Goal: Task Accomplishment & Management: Complete application form

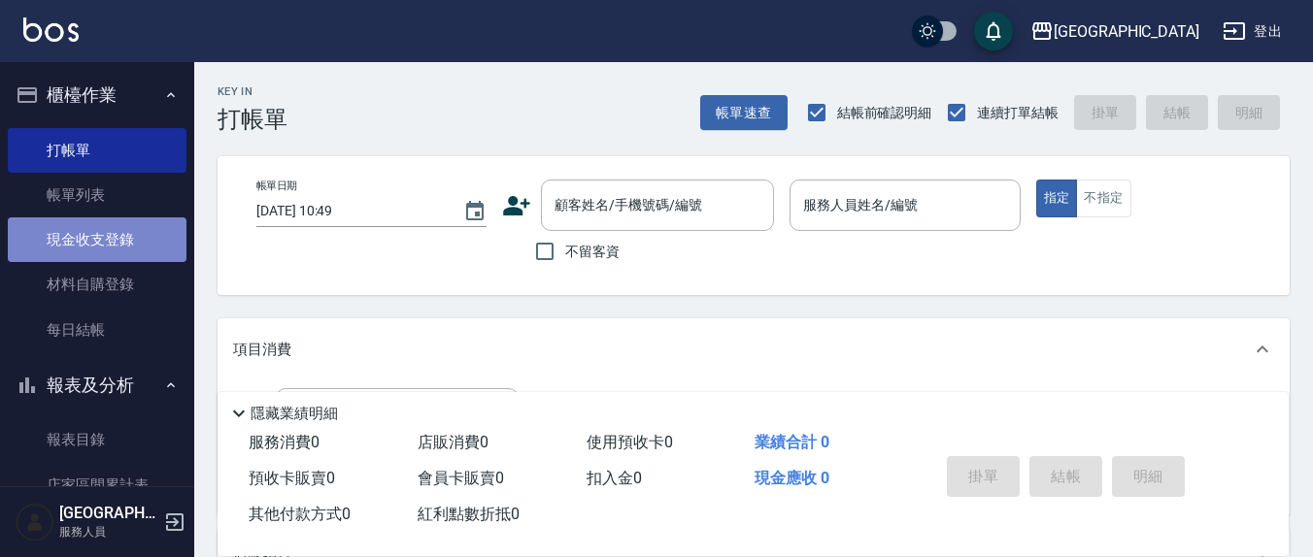
click at [110, 238] on link "現金收支登錄" at bounding box center [97, 240] width 179 height 45
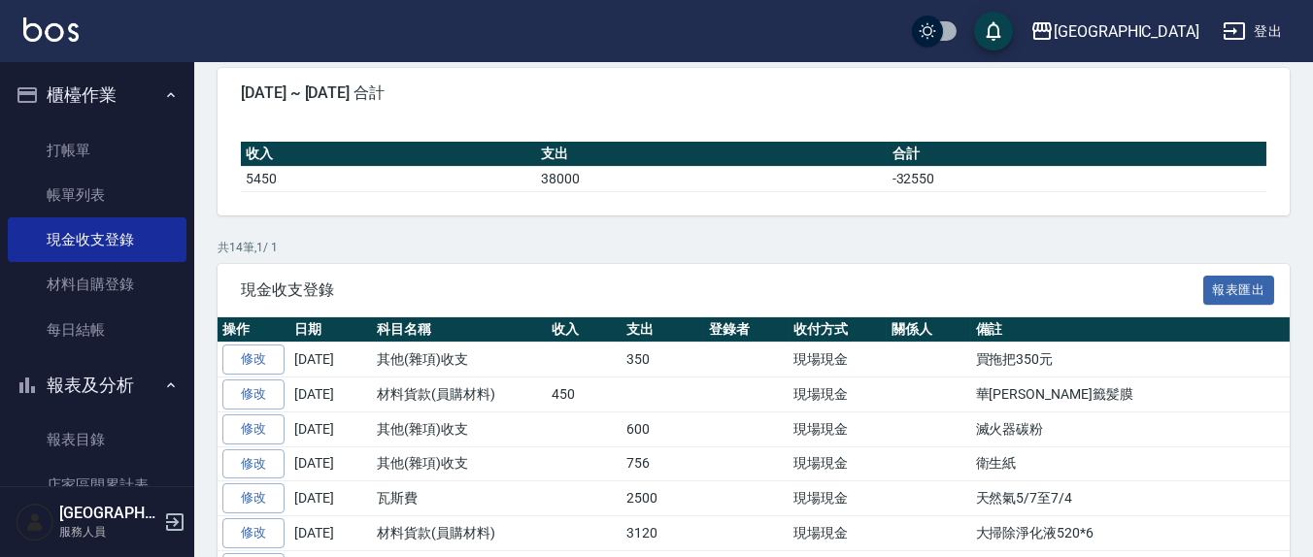
scroll to position [202, 0]
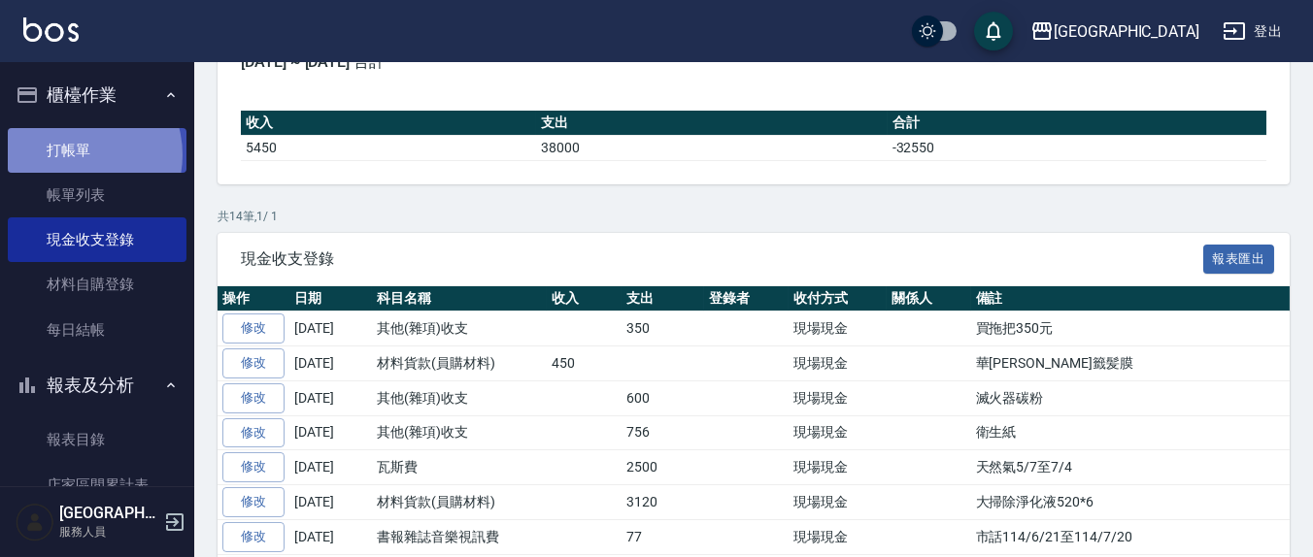
click at [74, 154] on link "打帳單" at bounding box center [97, 150] width 179 height 45
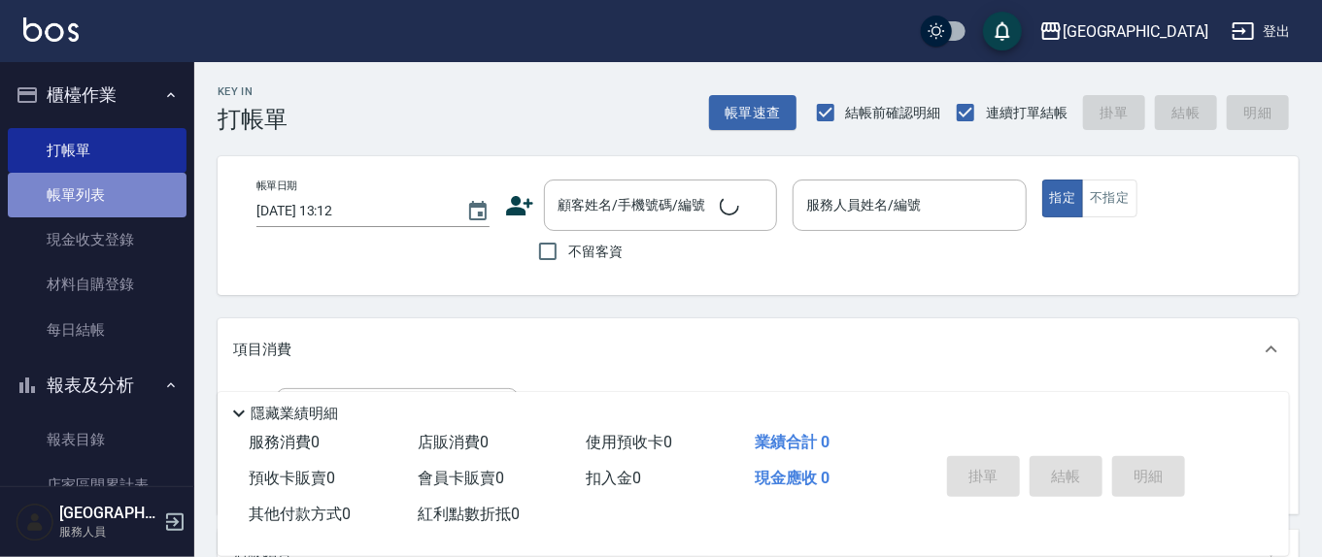
click at [101, 199] on link "帳單列表" at bounding box center [97, 195] width 179 height 45
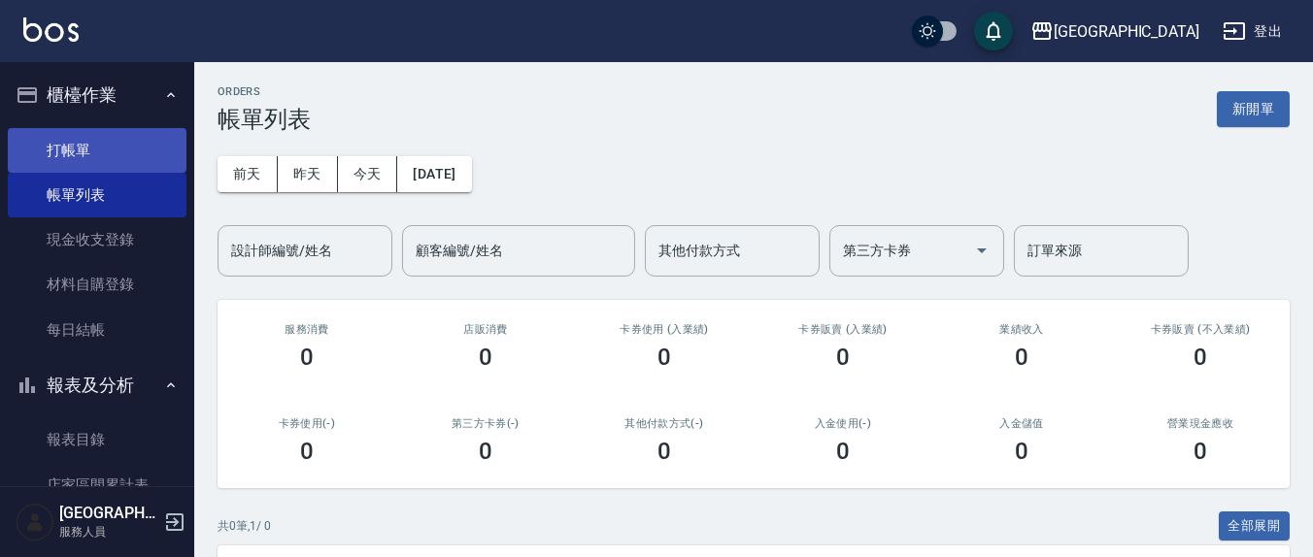
click at [105, 129] on link "打帳單" at bounding box center [97, 150] width 179 height 45
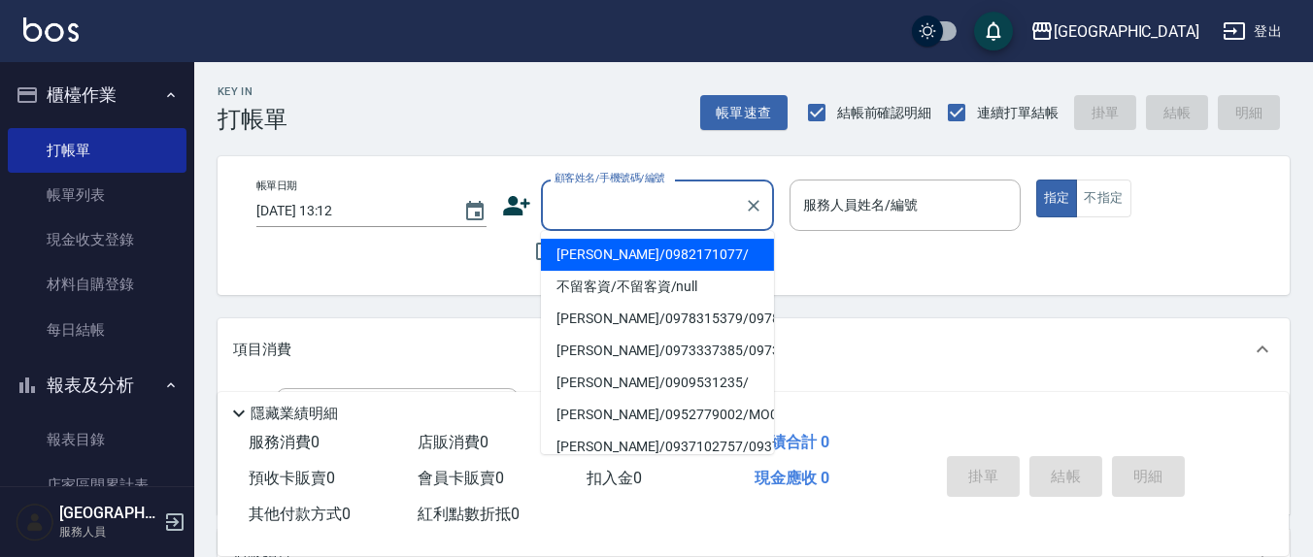
click at [616, 195] on input "顧客姓名/手機號碼/編號" at bounding box center [643, 205] width 186 height 34
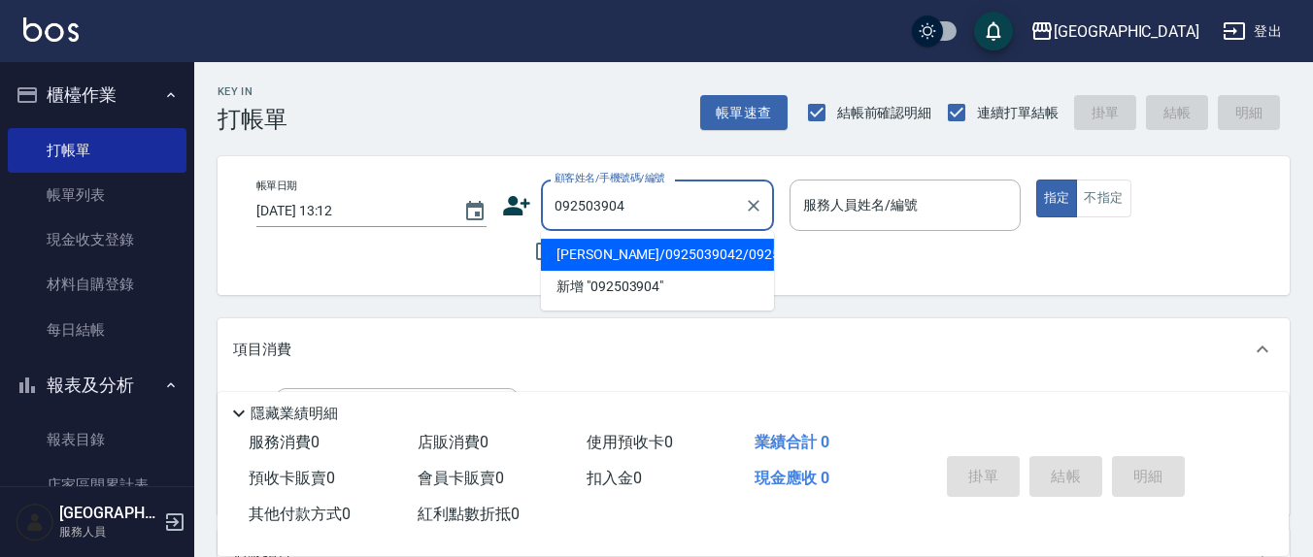
type input "0925039042"
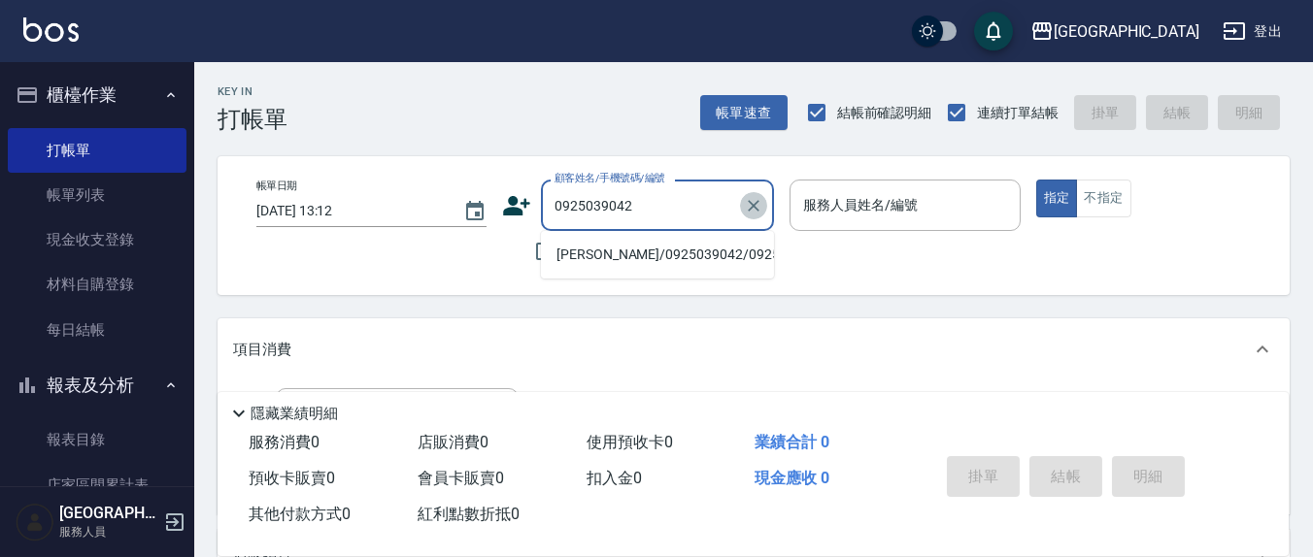
click at [749, 206] on icon "Clear" at bounding box center [753, 205] width 19 height 19
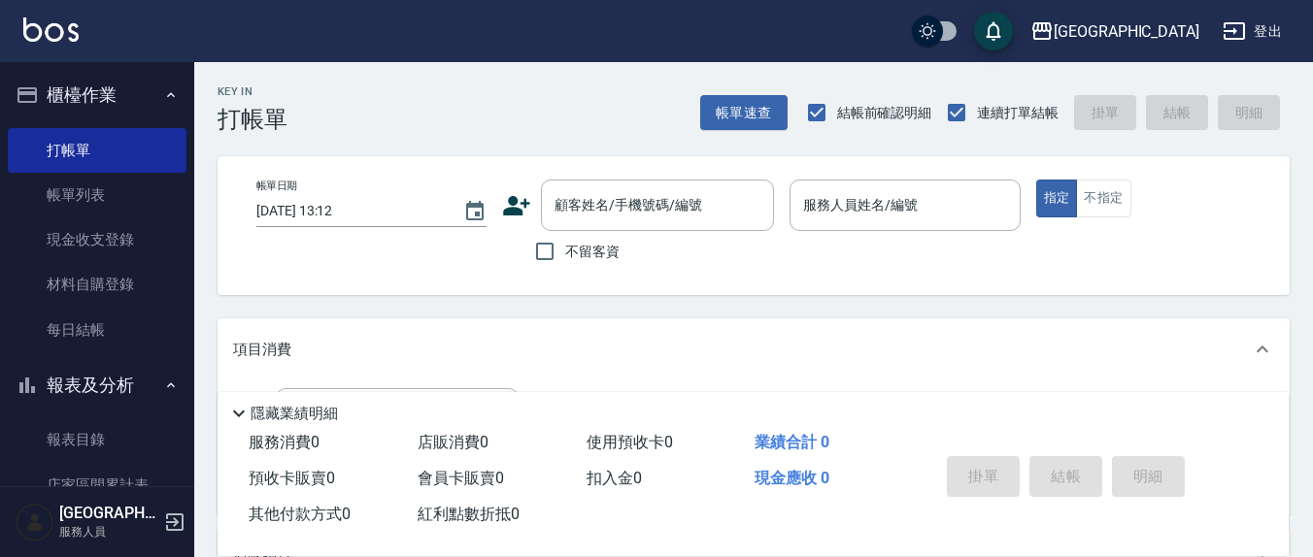
click at [462, 277] on div "帳單日期 [DATE] 13:12 顧客姓名/手機號碼/編號 顧客姓名/手機號碼/編號 不留客資 服務人員姓名/編號 服務人員姓名/編號 指定 不指定" at bounding box center [754, 225] width 1072 height 139
click at [540, 250] on input "不留客資" at bounding box center [544, 251] width 41 height 41
checkbox input "true"
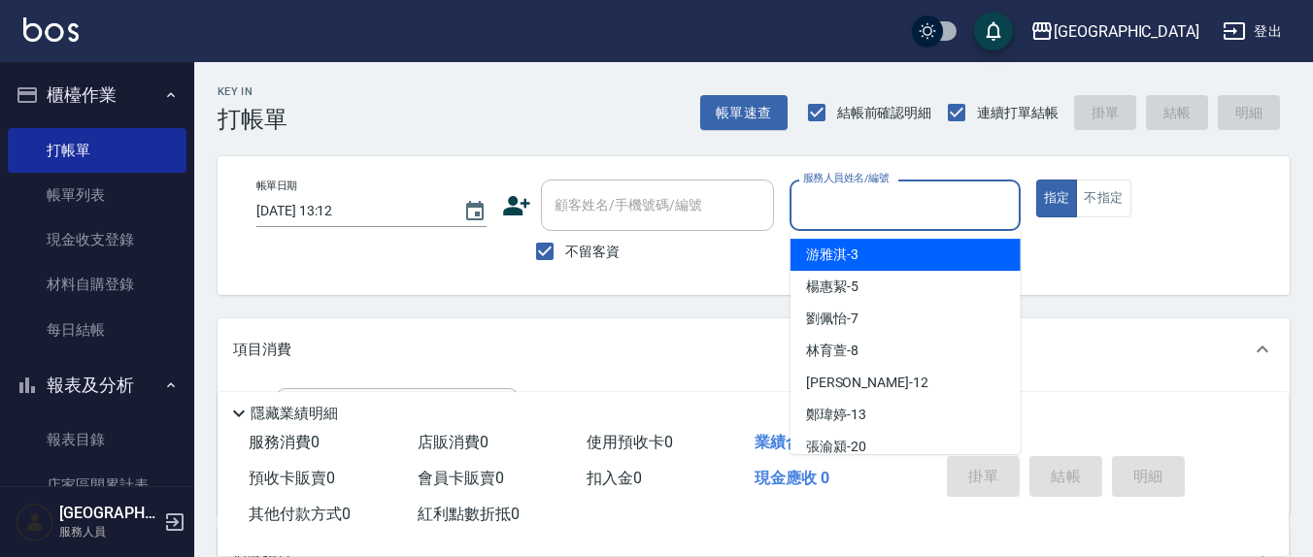
click at [828, 188] on input "服務人員姓名/編號" at bounding box center [904, 205] width 213 height 34
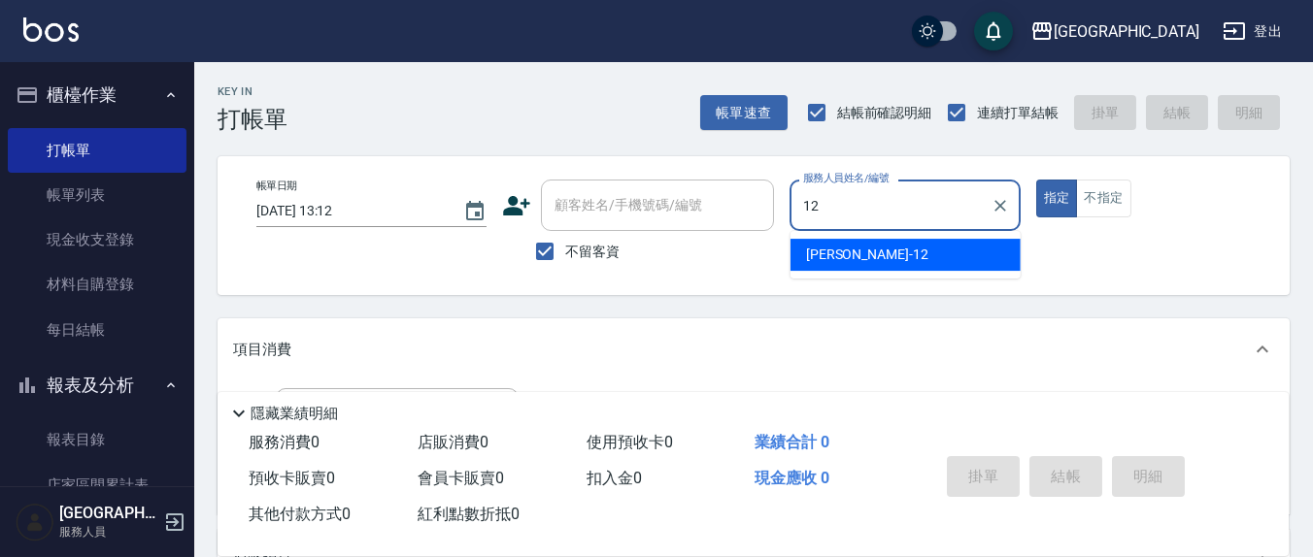
type input "12"
type button "true"
type input "[PERSON_NAME]-12"
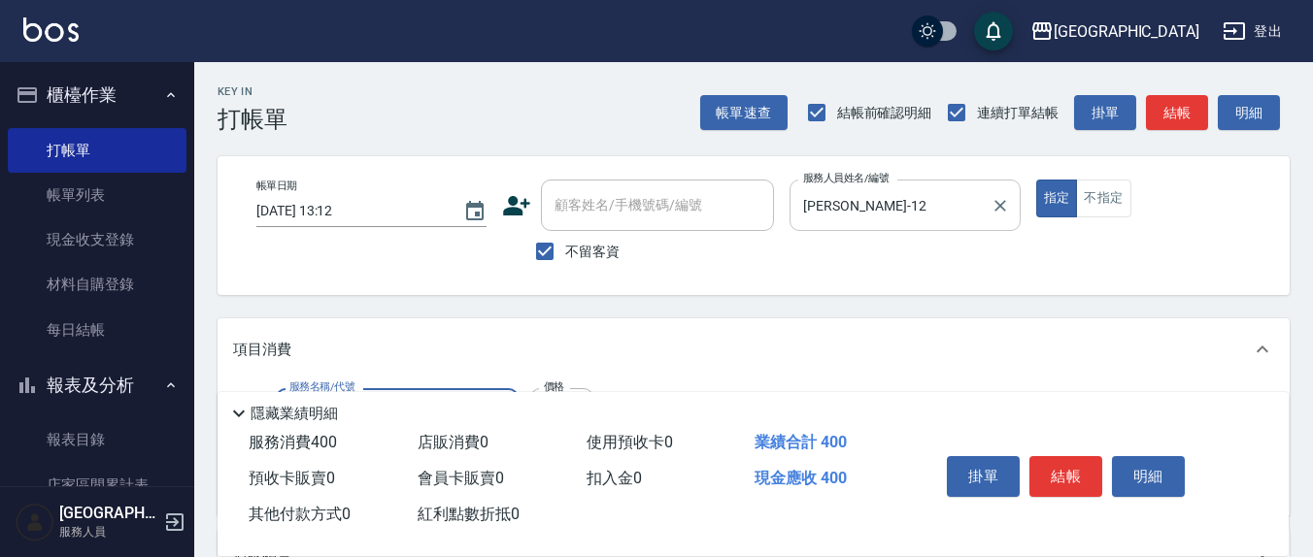
type input "剪髮(401)"
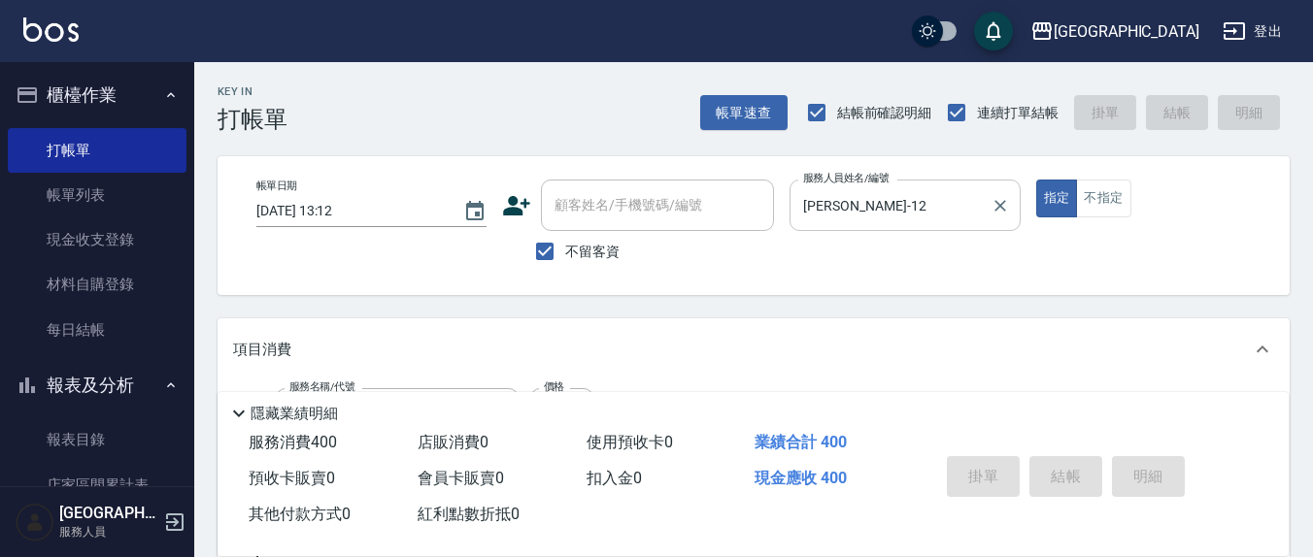
type input "[DATE] 13:14"
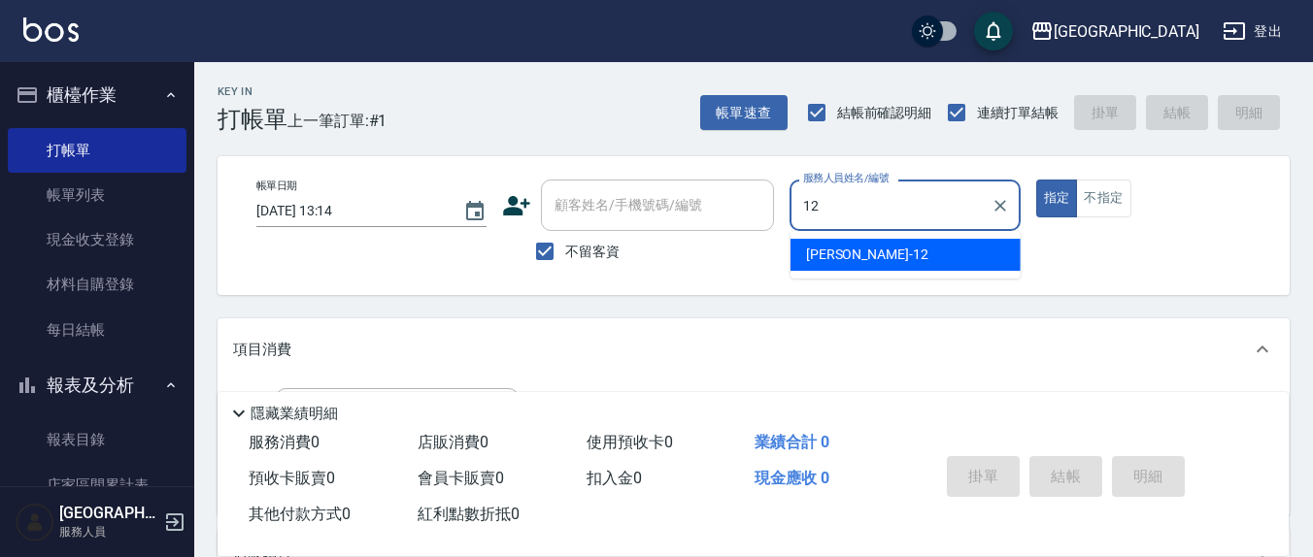
type input "[PERSON_NAME]-12"
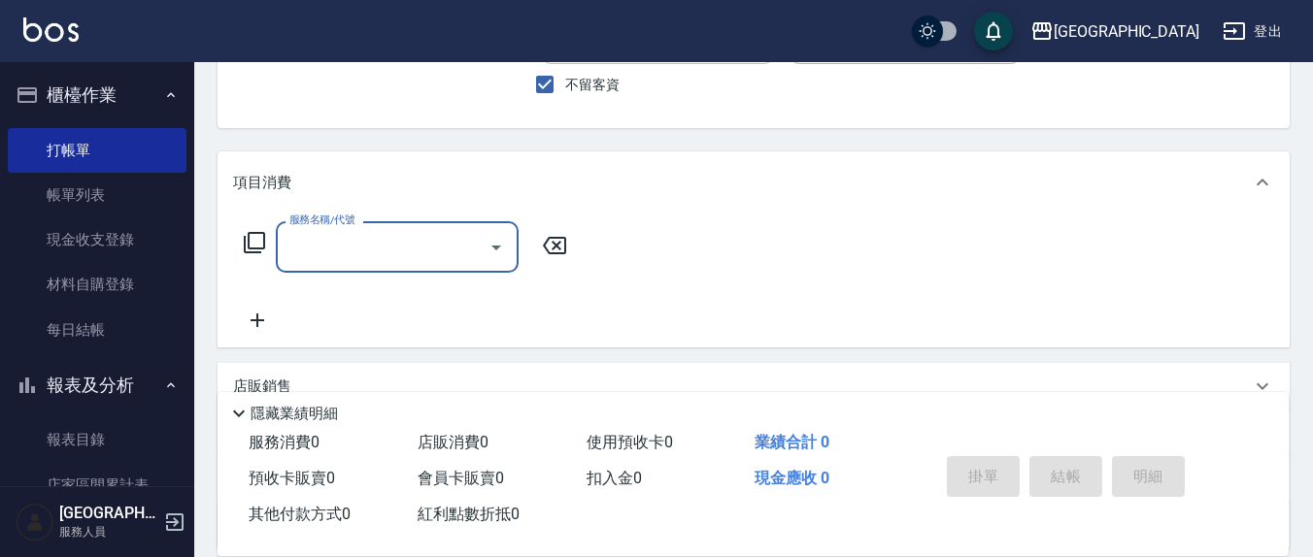
scroll to position [202, 0]
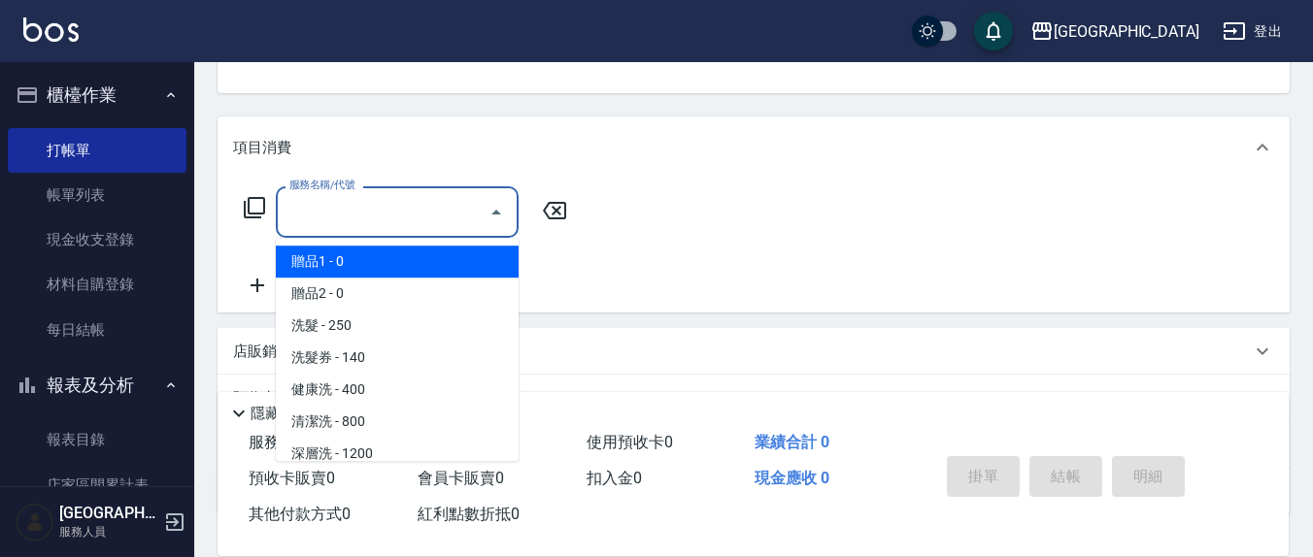
click at [401, 210] on input "服務名稱/代號" at bounding box center [383, 212] width 196 height 34
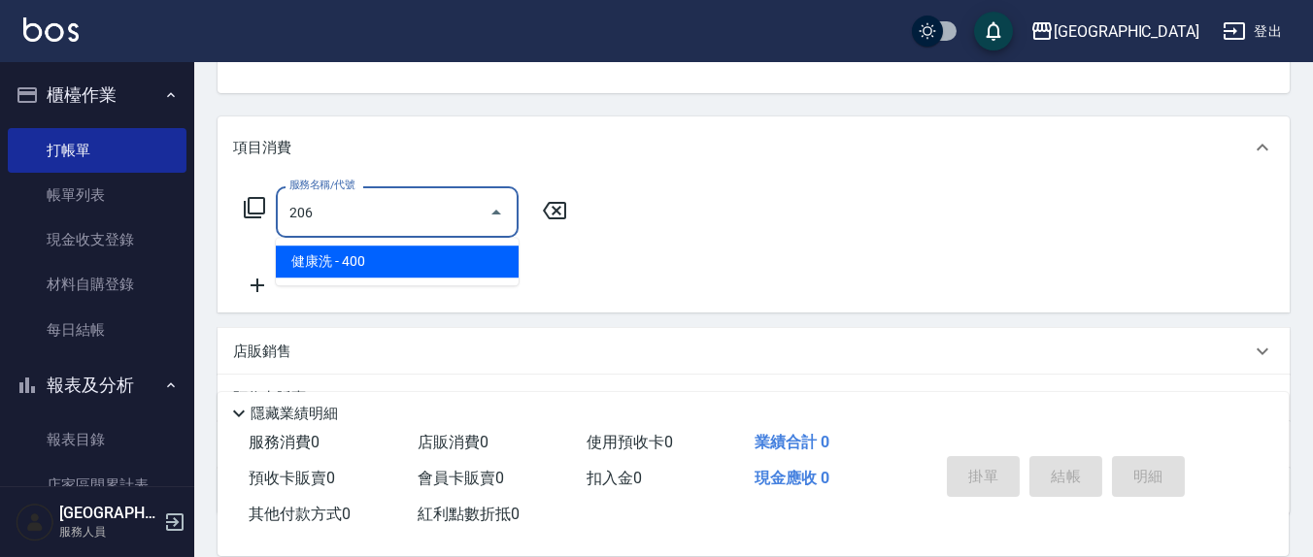
type input "健康洗(206)"
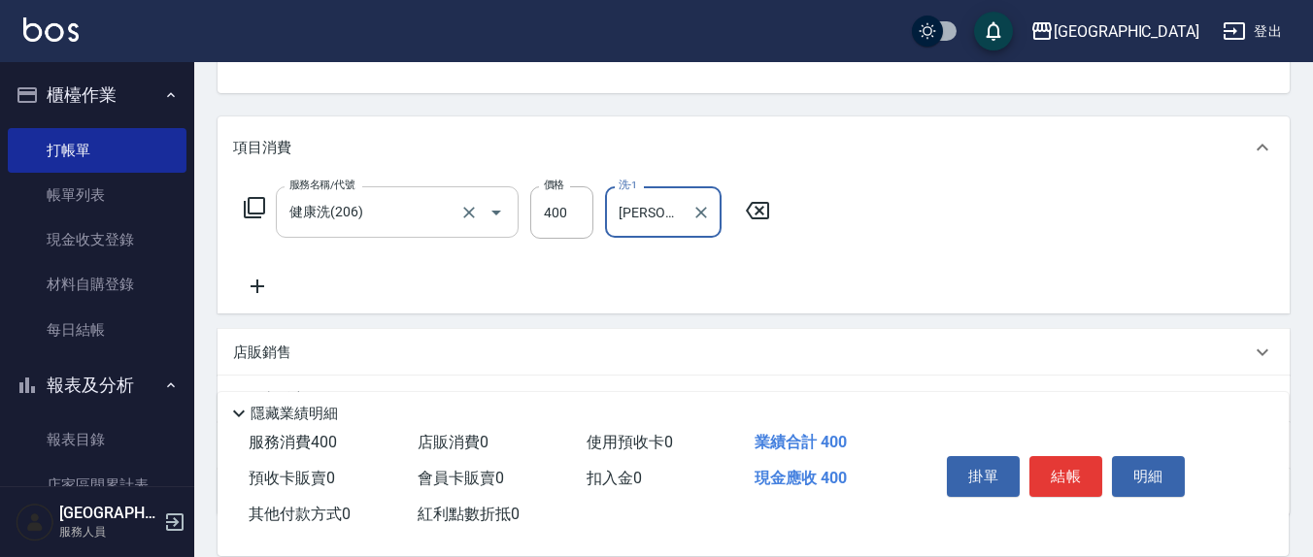
type input "[PERSON_NAME]-8"
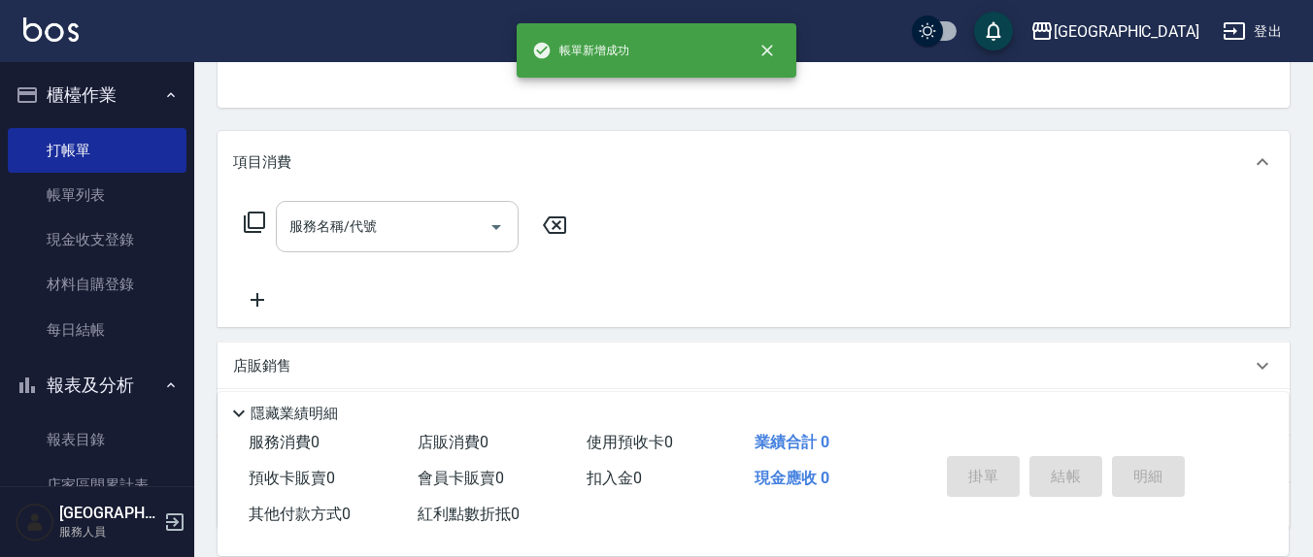
scroll to position [0, 0]
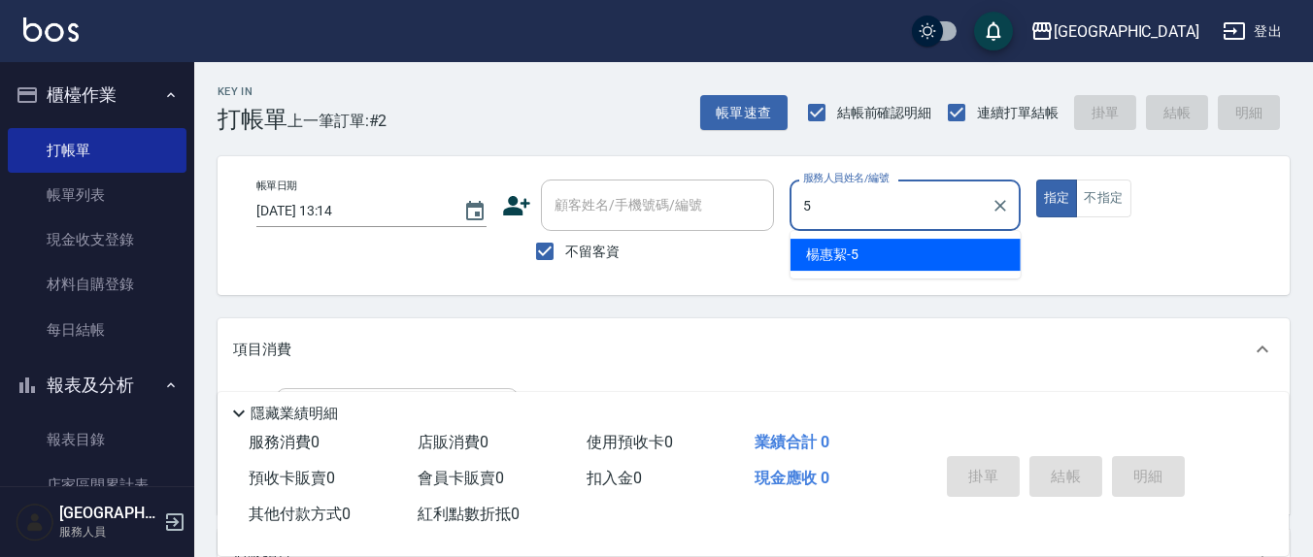
type input "[PERSON_NAME]5"
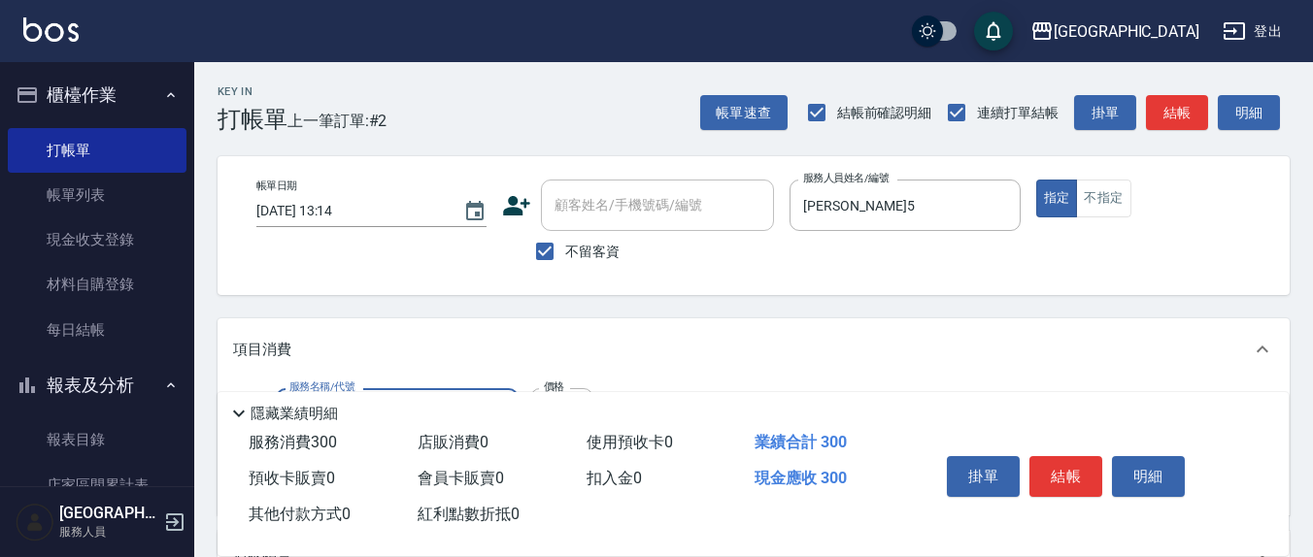
type input "歐娜洗髮精(210)"
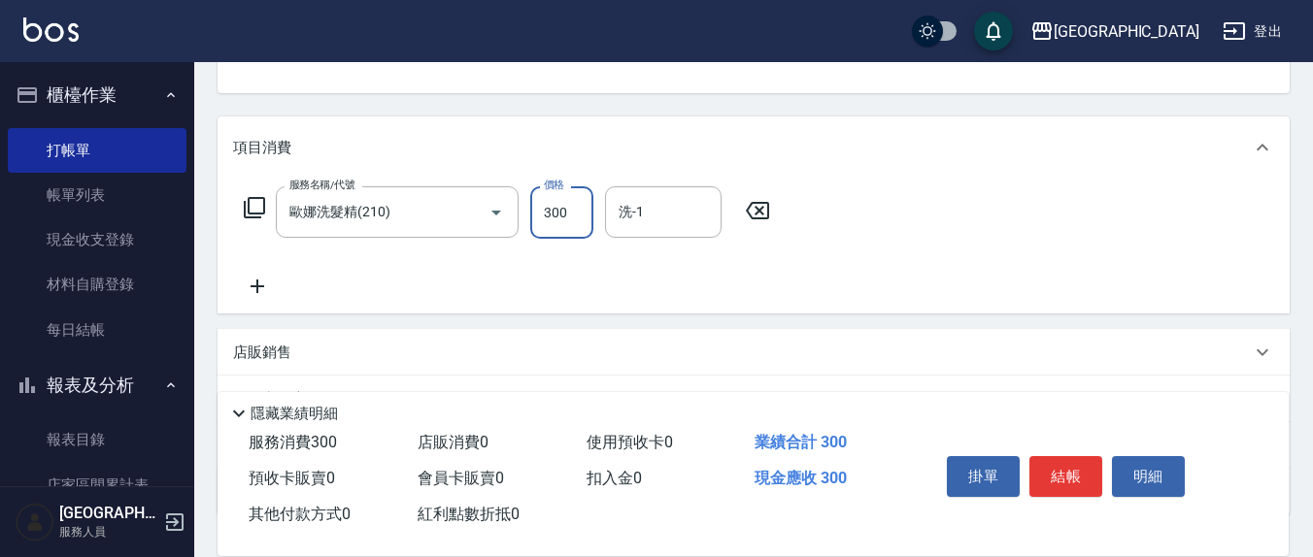
scroll to position [203, 0]
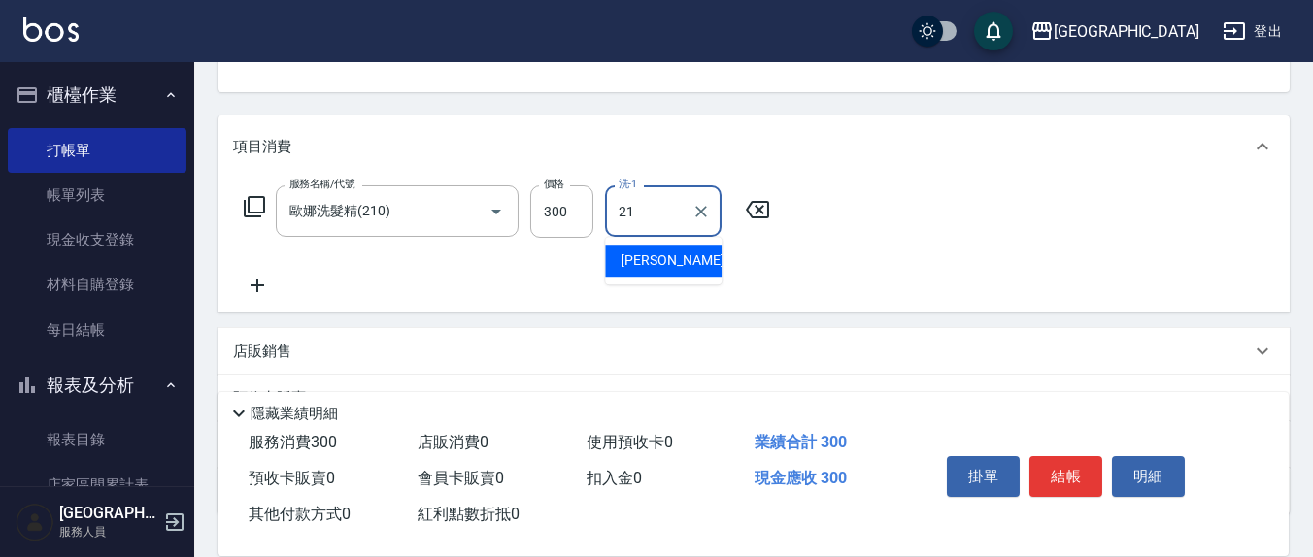
type input "[PERSON_NAME]-21"
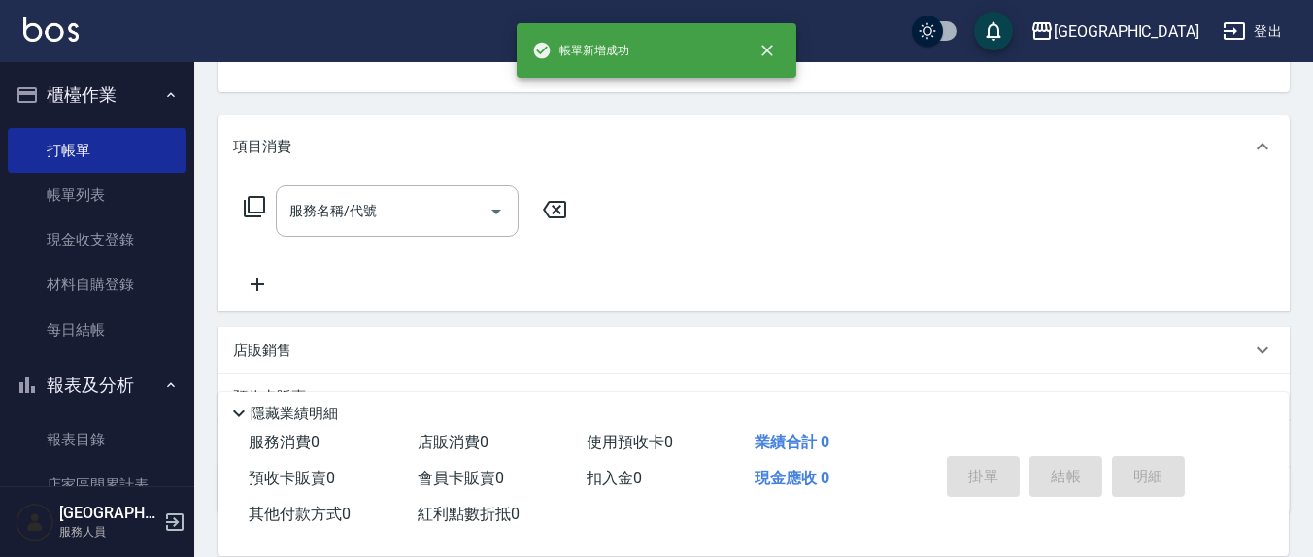
scroll to position [180, 0]
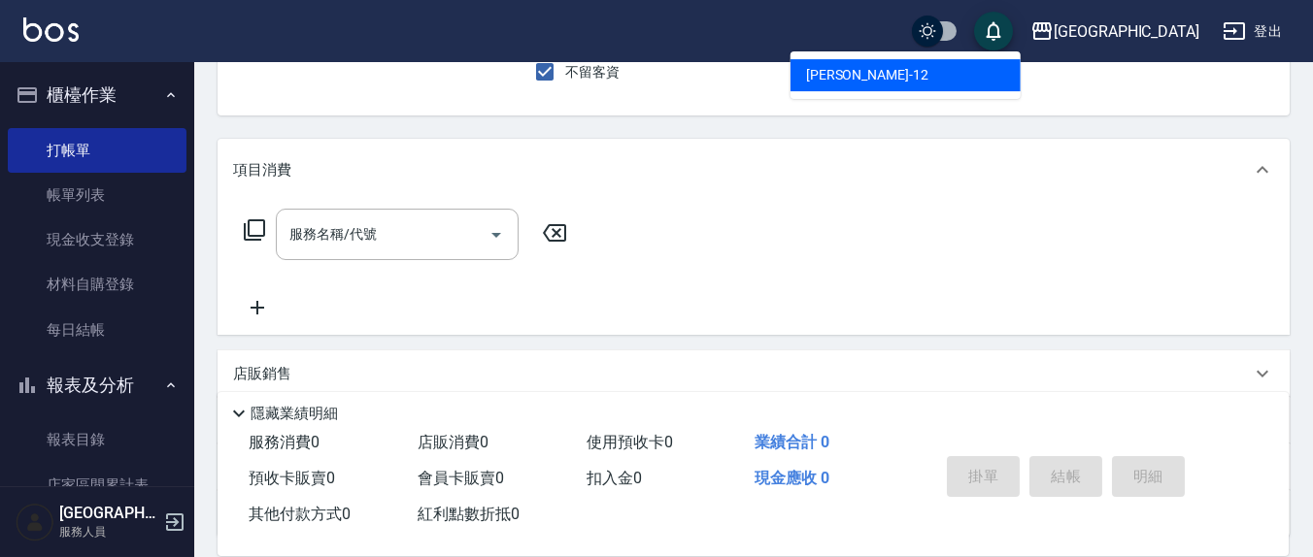
type input "[PERSON_NAME]-12"
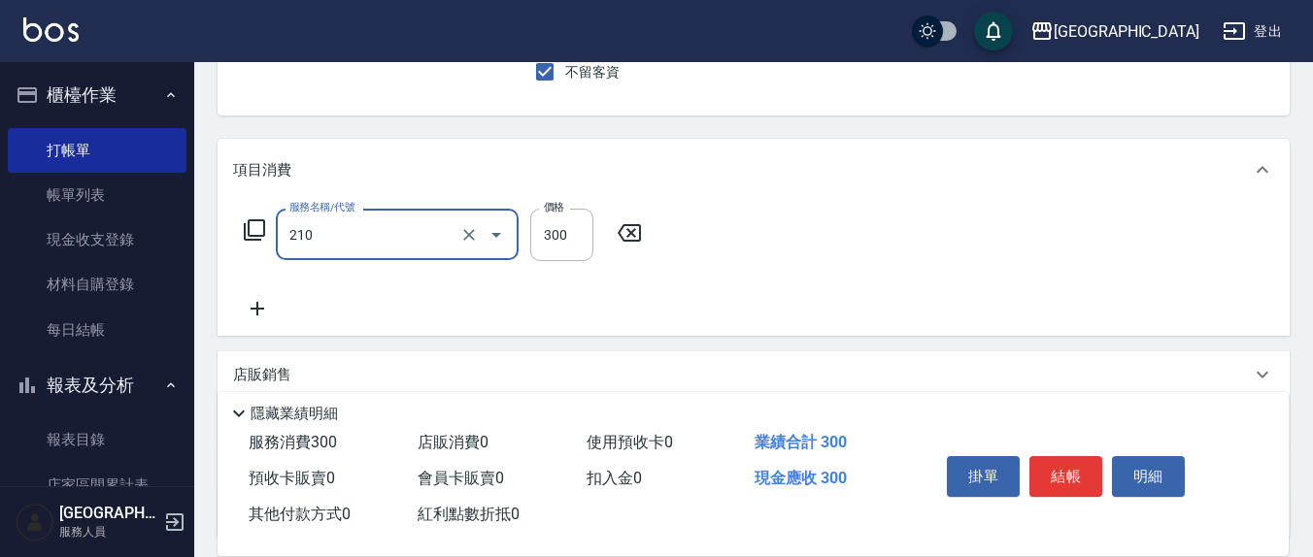
type input "歐娜洗髮精(210)"
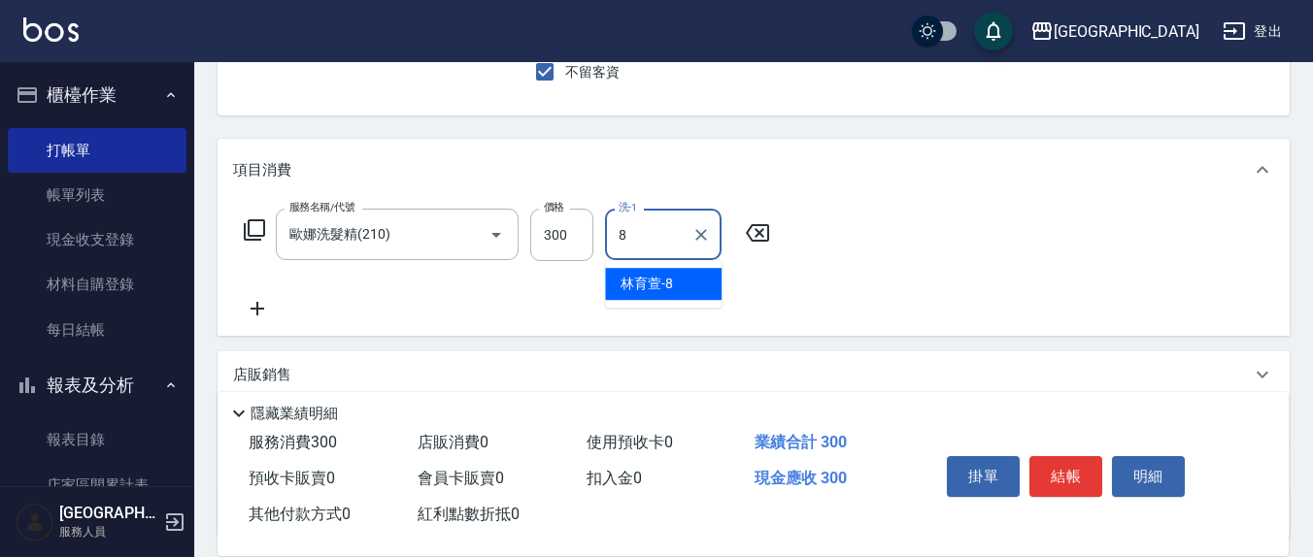
type input "[PERSON_NAME]-8"
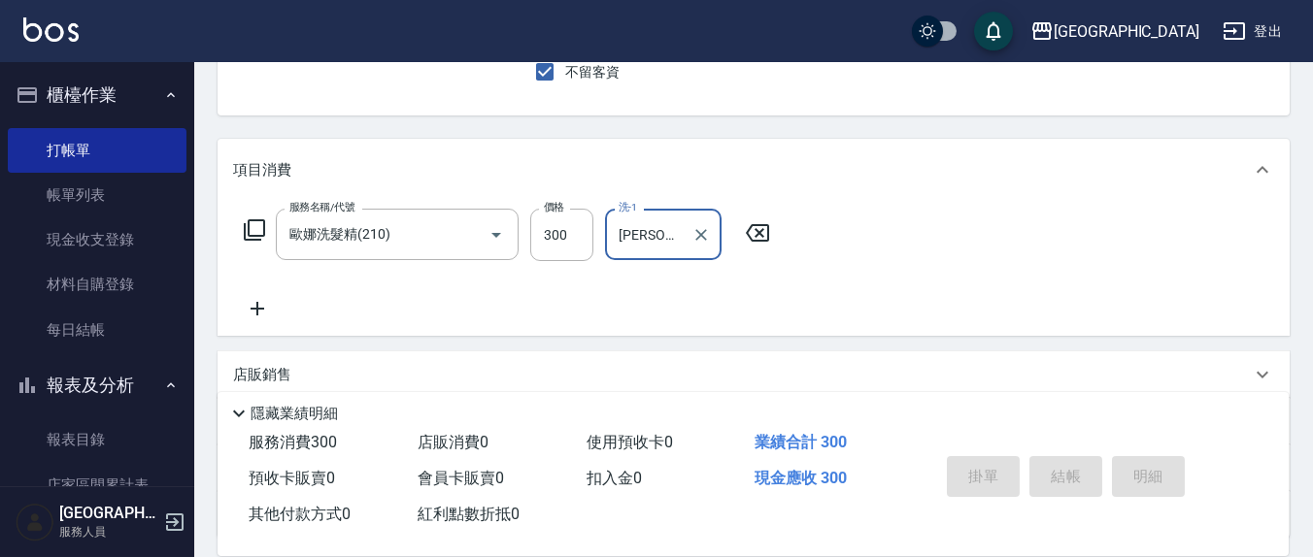
click at [1036, 0] on button "指定" at bounding box center [1057, 19] width 42 height 38
type input "[DATE] 13:15"
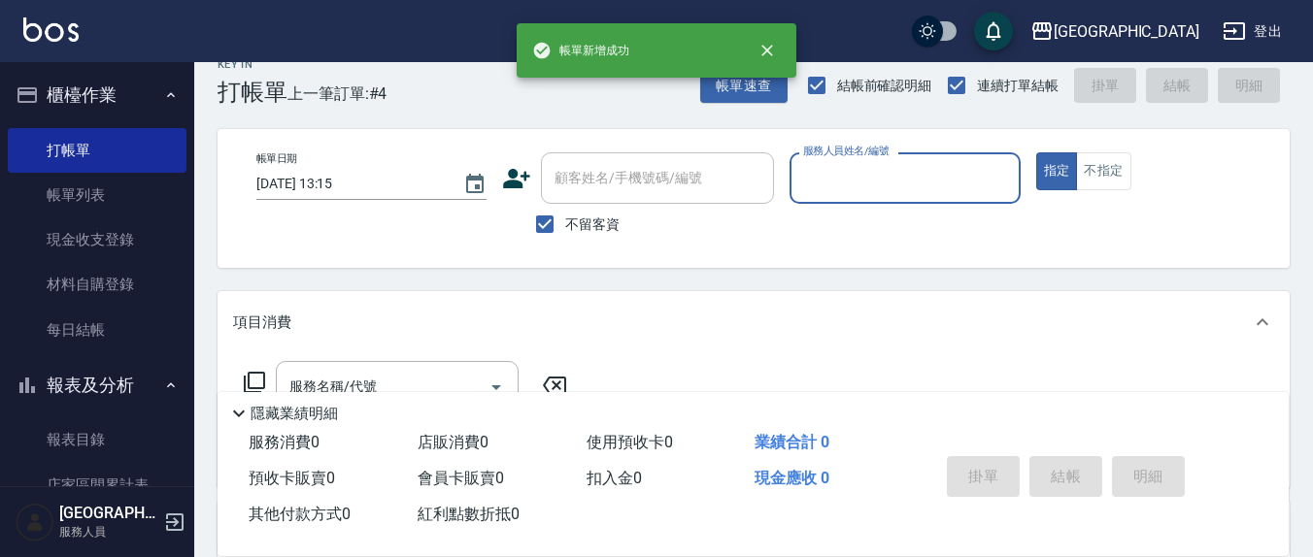
scroll to position [0, 0]
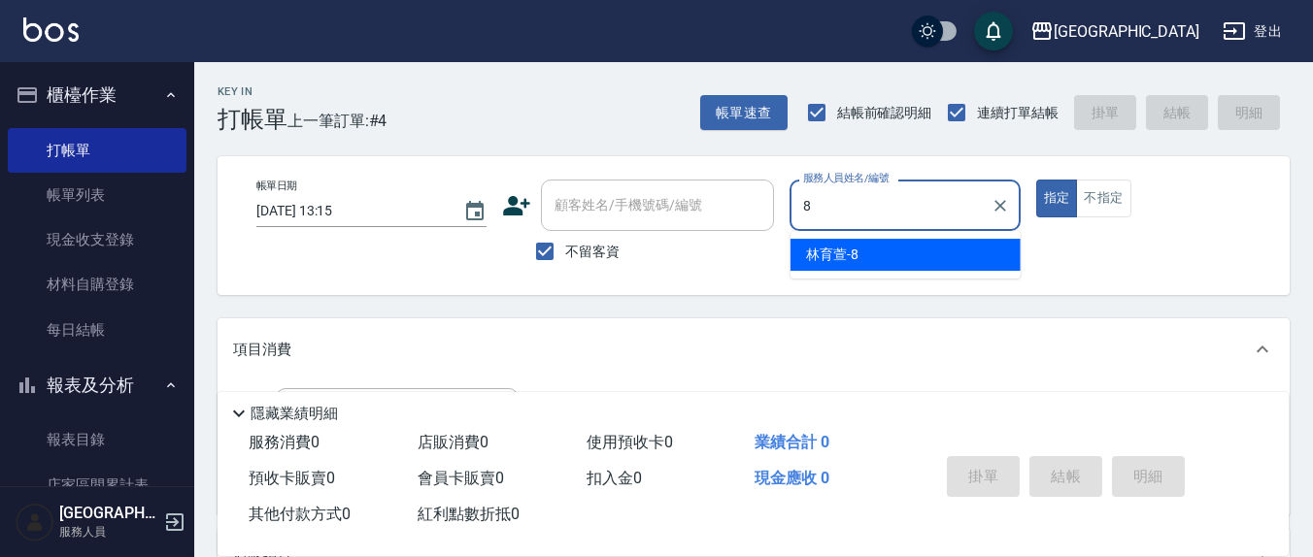
type input "[PERSON_NAME]-8"
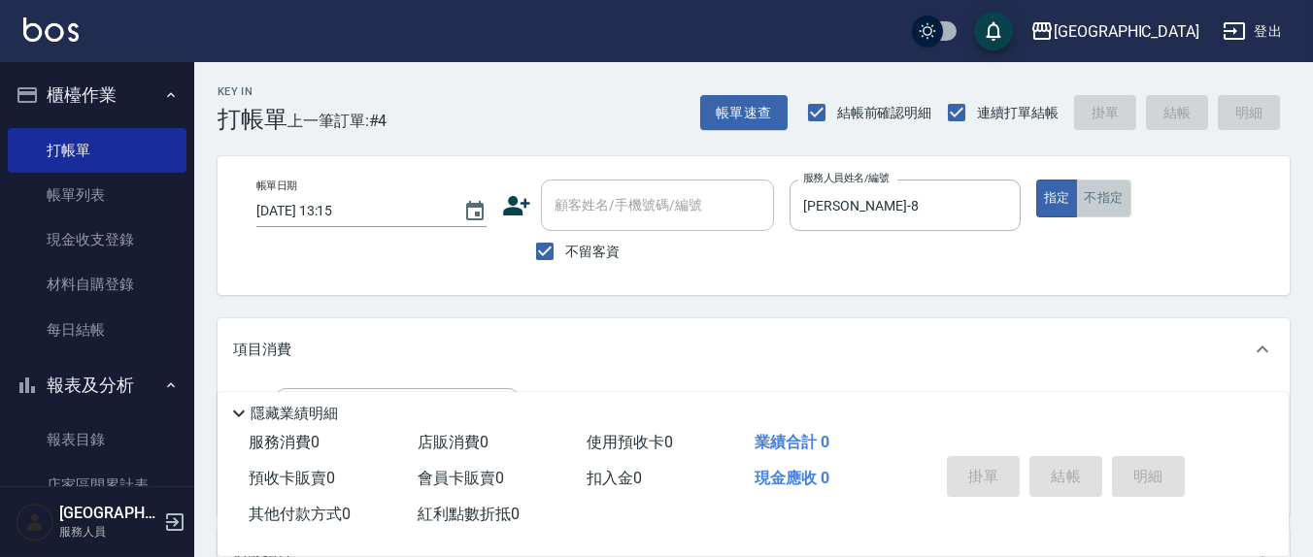
click at [1096, 202] on button "不指定" at bounding box center [1103, 199] width 54 height 38
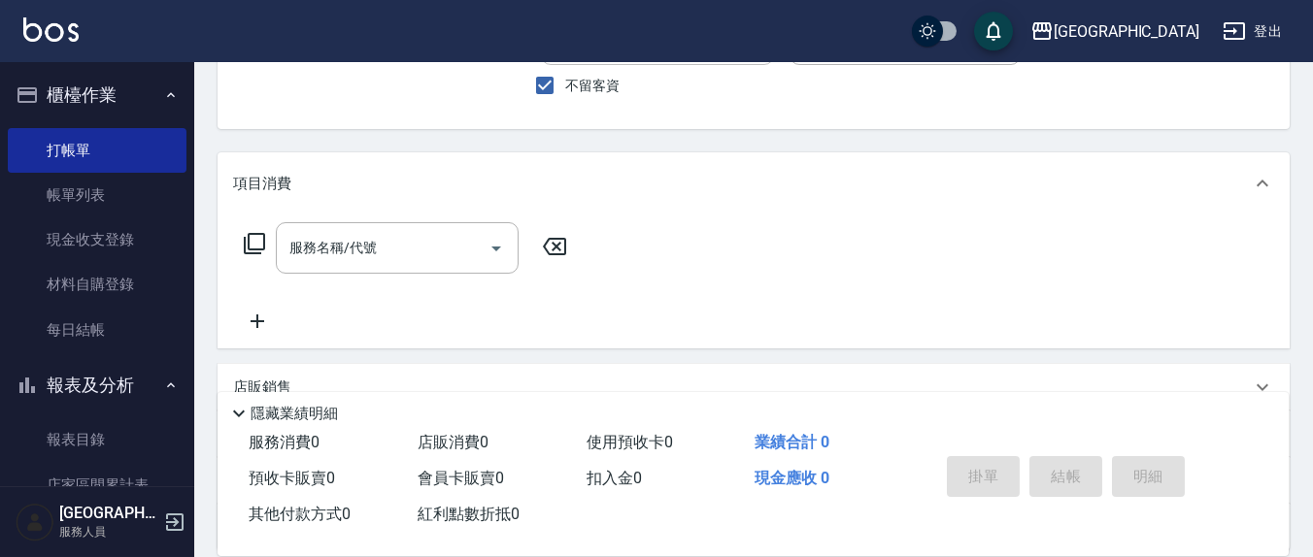
scroll to position [202, 0]
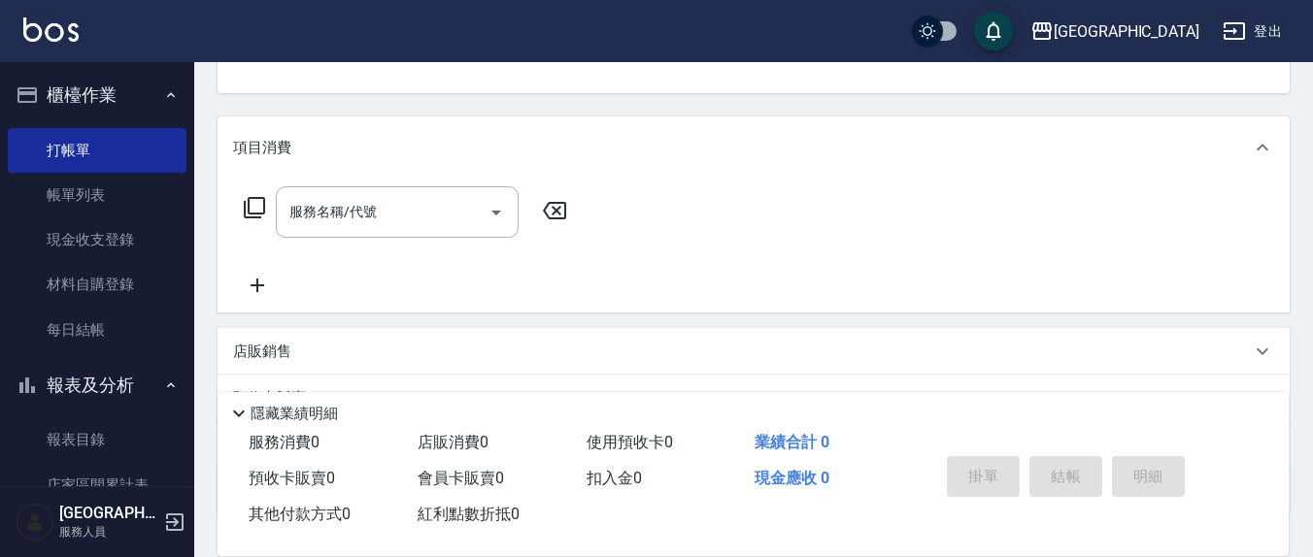
type button "false"
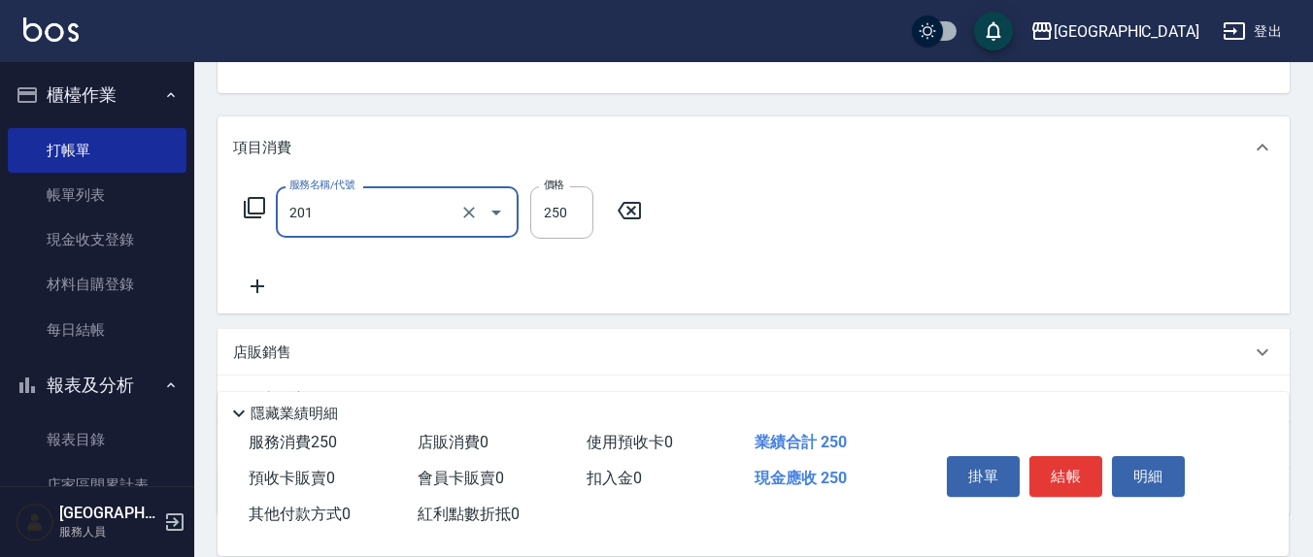
type input "洗髮(201)"
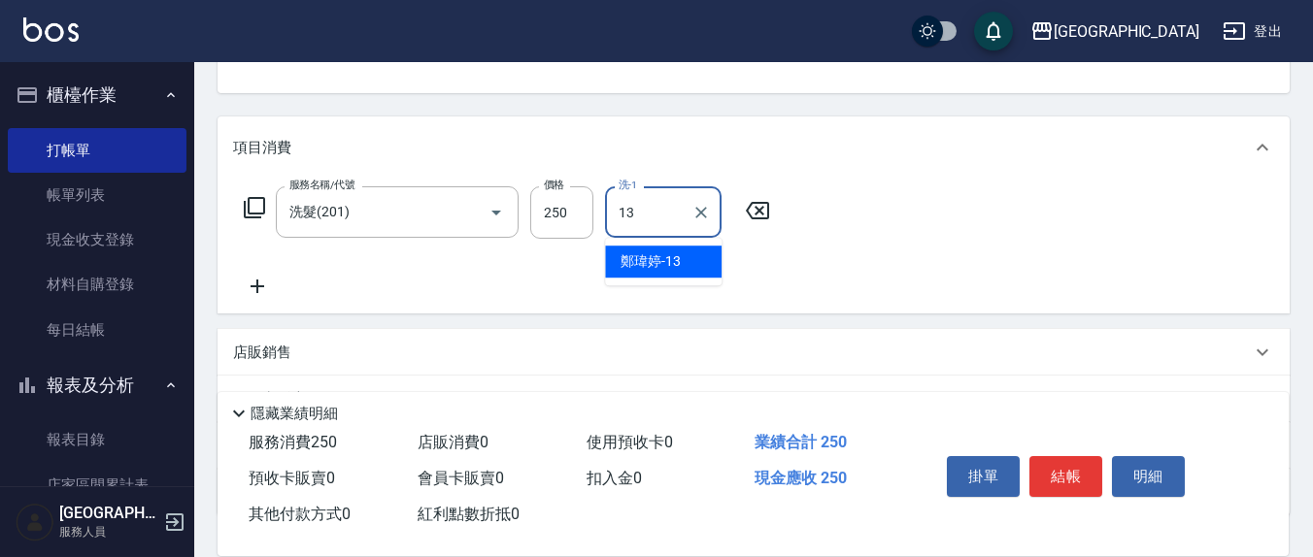
type input "[PERSON_NAME]-13"
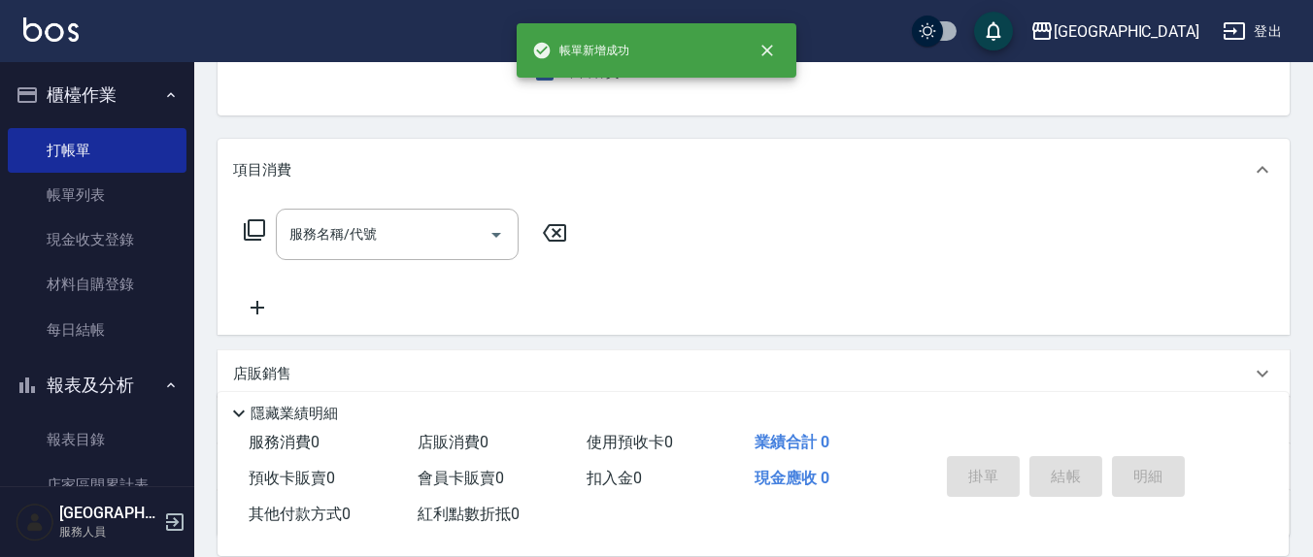
scroll to position [0, 0]
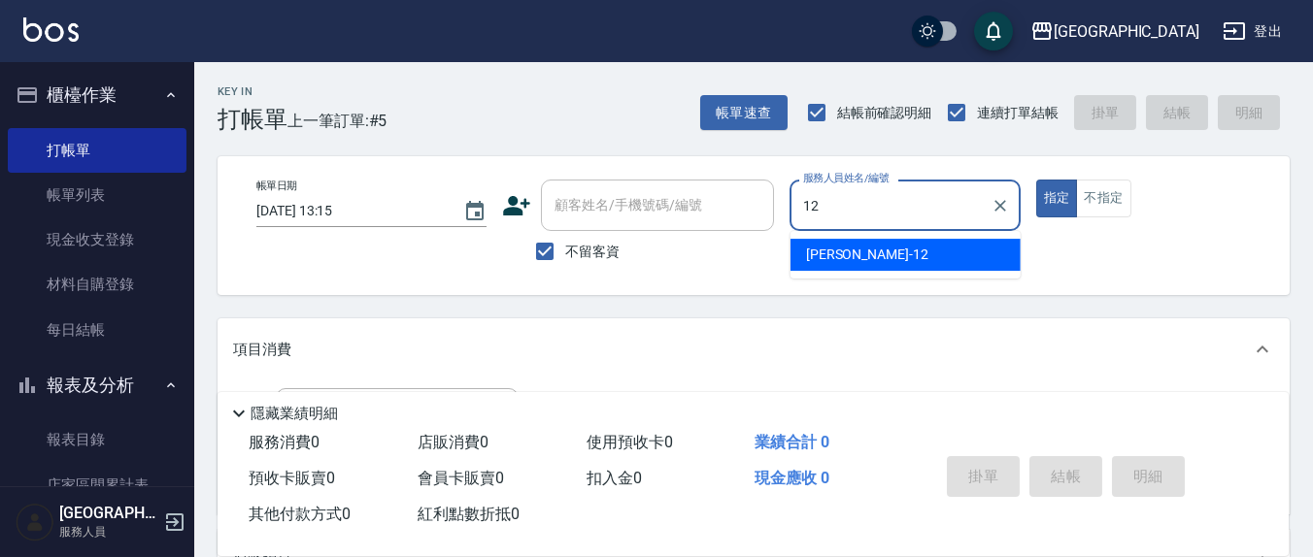
type input "[PERSON_NAME]-12"
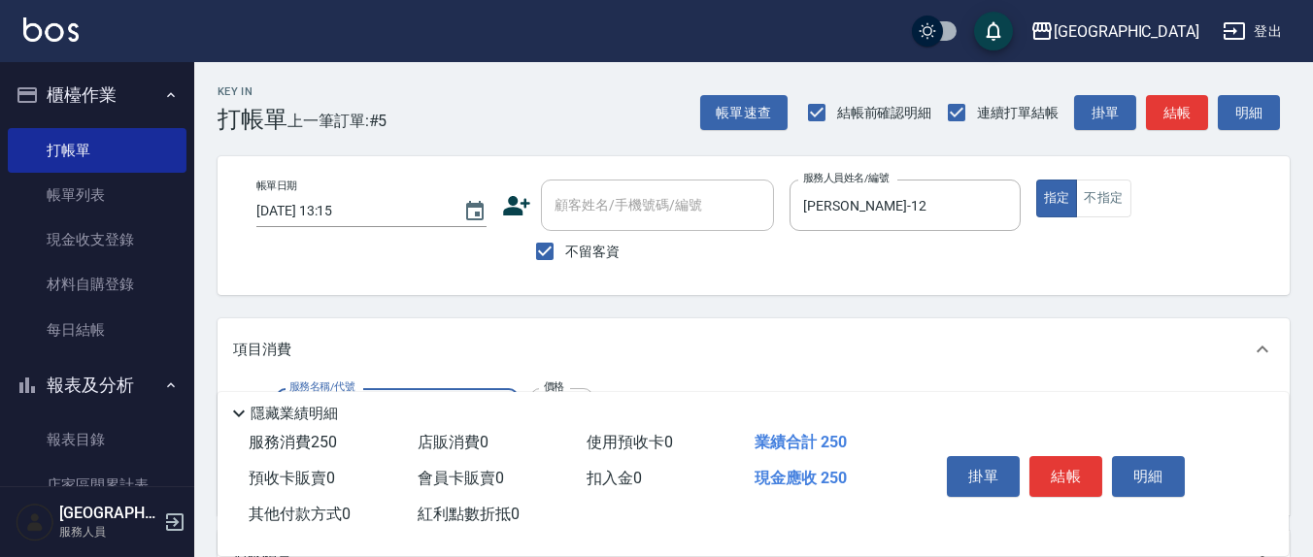
type input "洗髮(201)"
type input "21"
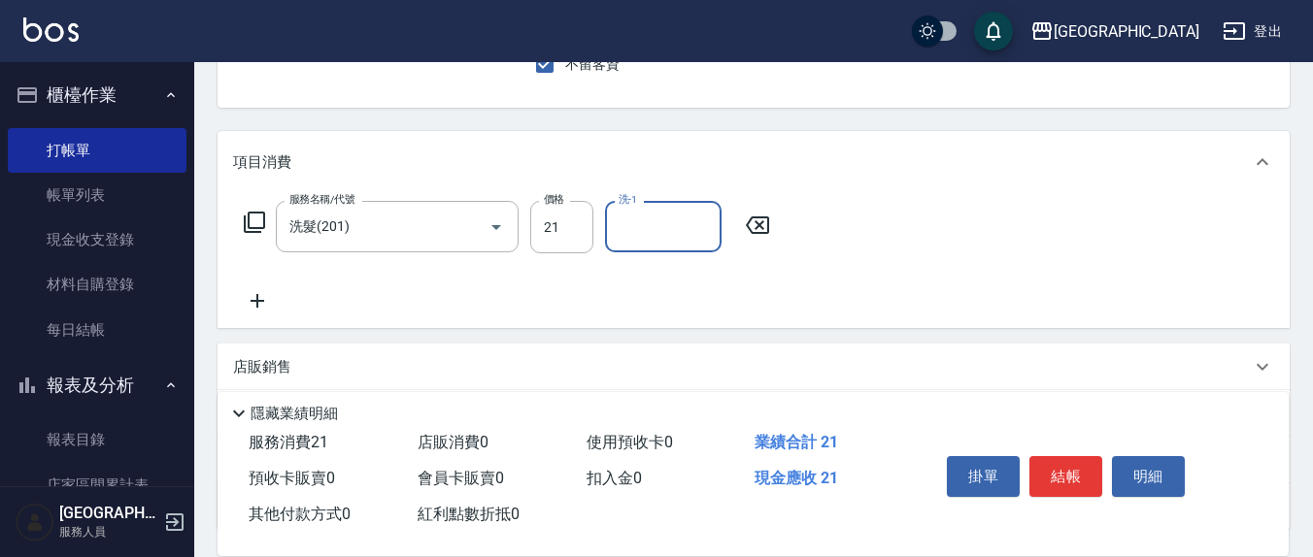
scroll to position [202, 0]
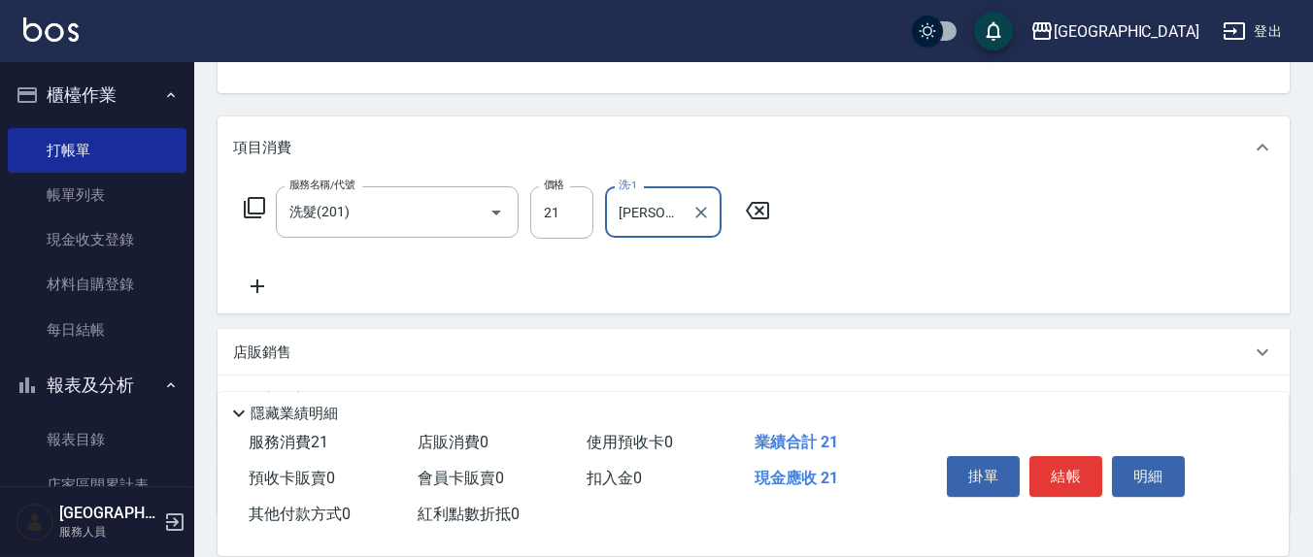
type input "[PERSON_NAME]-21"
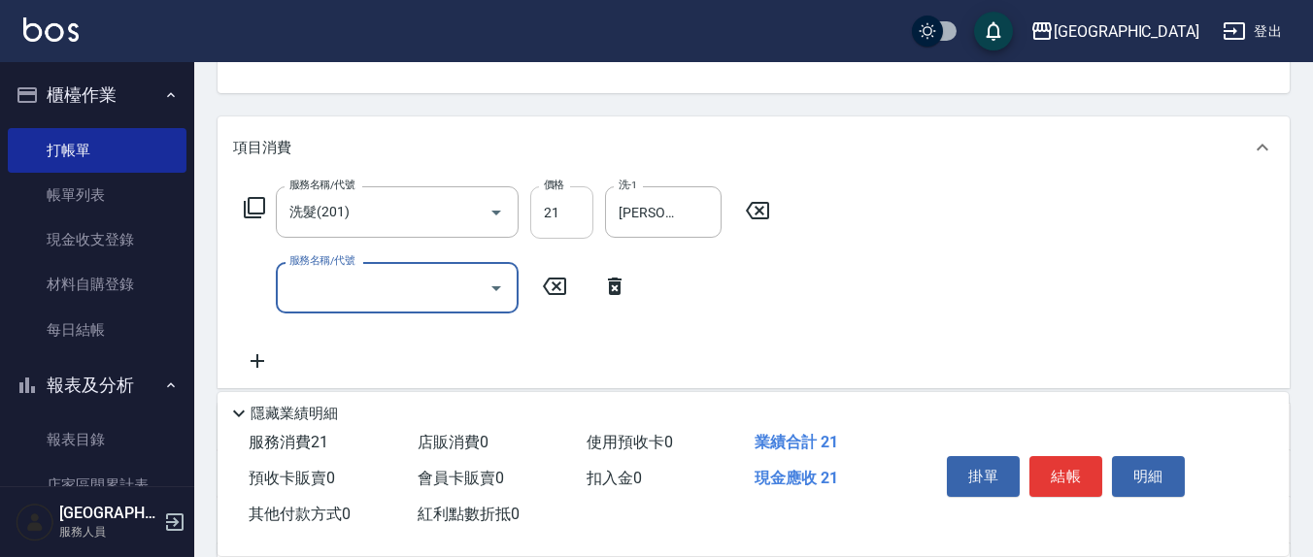
click at [579, 205] on input "21" at bounding box center [561, 212] width 63 height 52
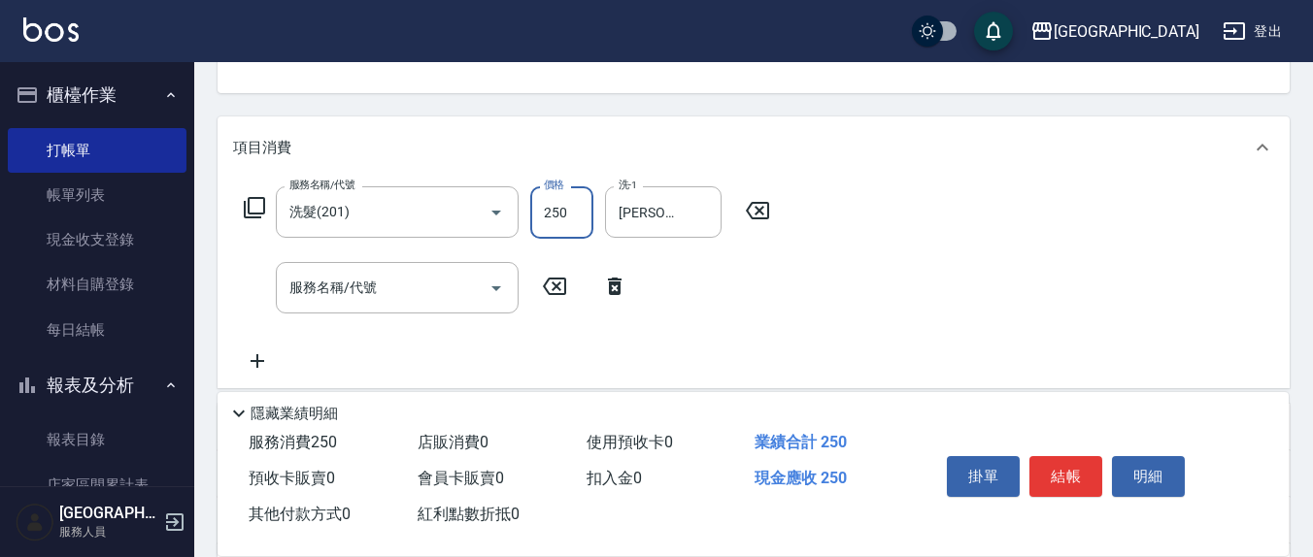
type input "250"
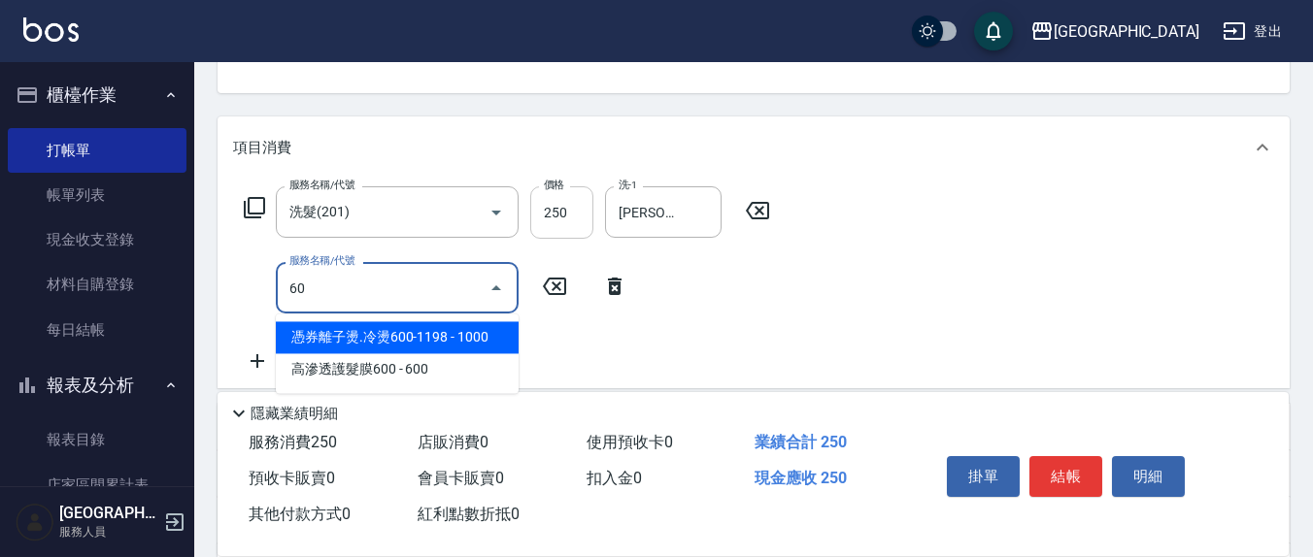
type input "602"
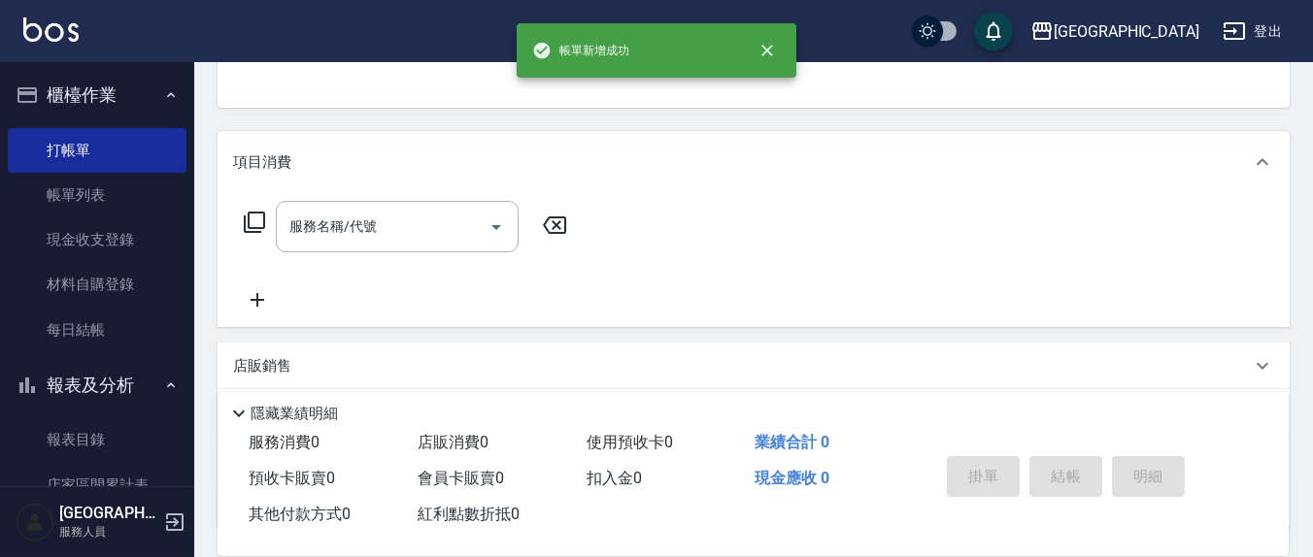
click at [1036, 0] on button "指定" at bounding box center [1057, 11] width 42 height 38
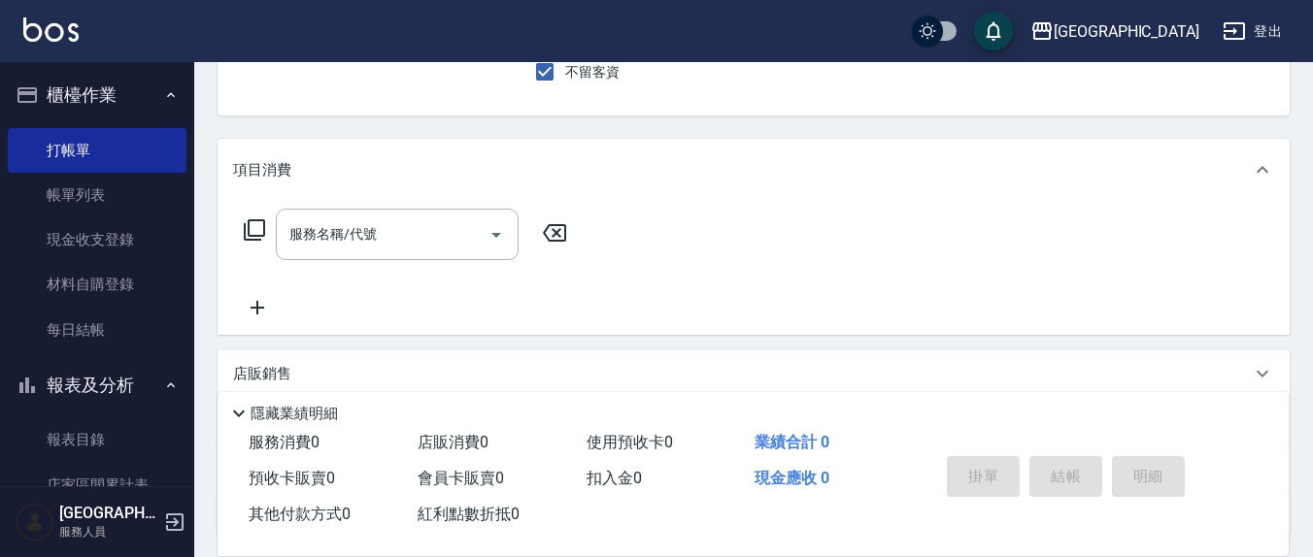
scroll to position [0, 0]
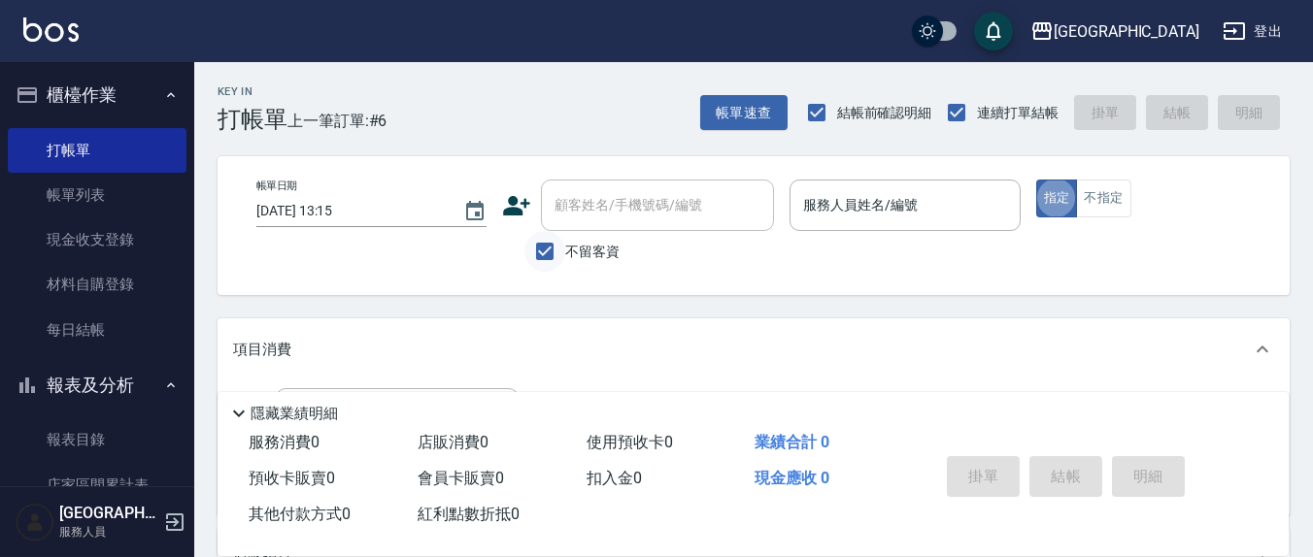
click at [548, 249] on input "不留客資" at bounding box center [544, 251] width 41 height 41
checkbox input "false"
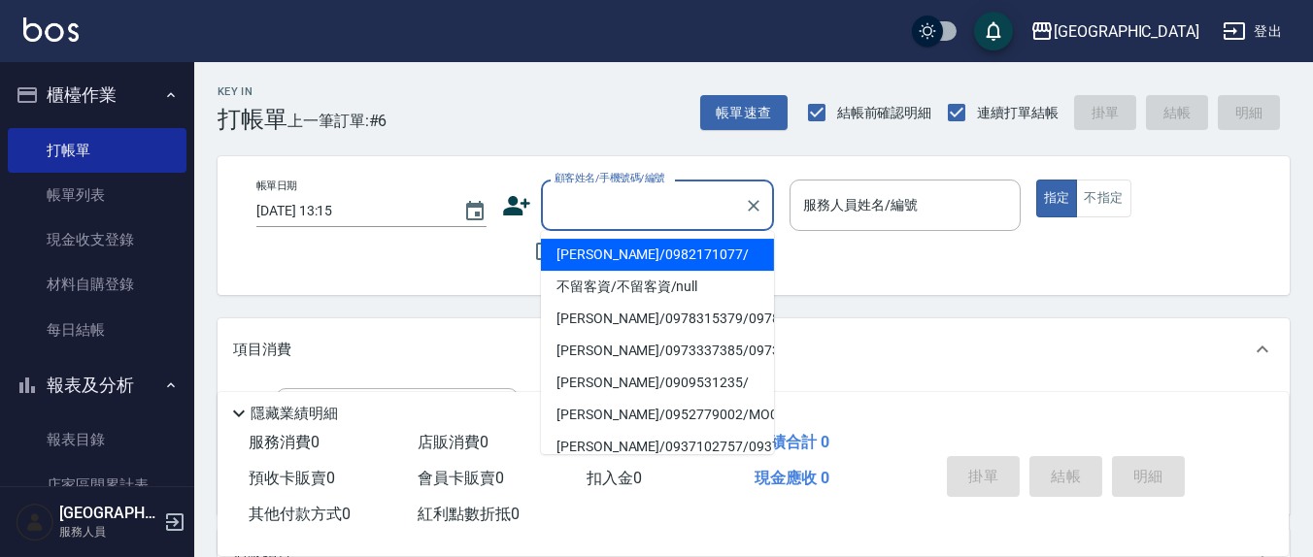
click at [671, 210] on input "顧客姓名/手機號碼/編號" at bounding box center [643, 205] width 186 height 34
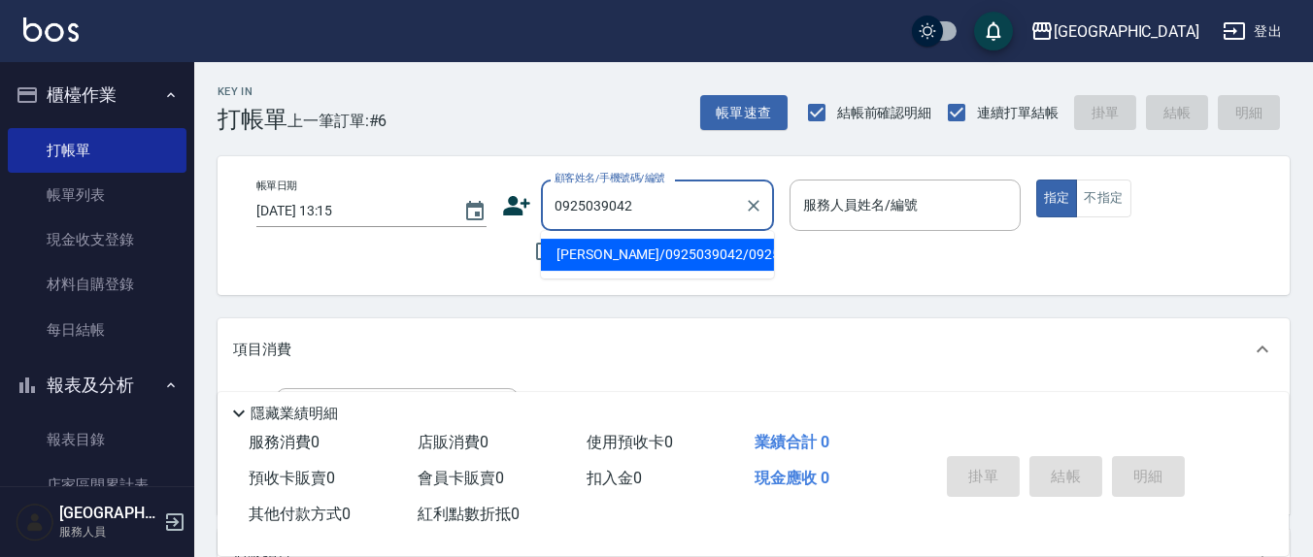
click at [657, 248] on li "[PERSON_NAME]/0925039042/0925039042" at bounding box center [657, 255] width 233 height 32
type input "[PERSON_NAME]/0925039042/0925039042"
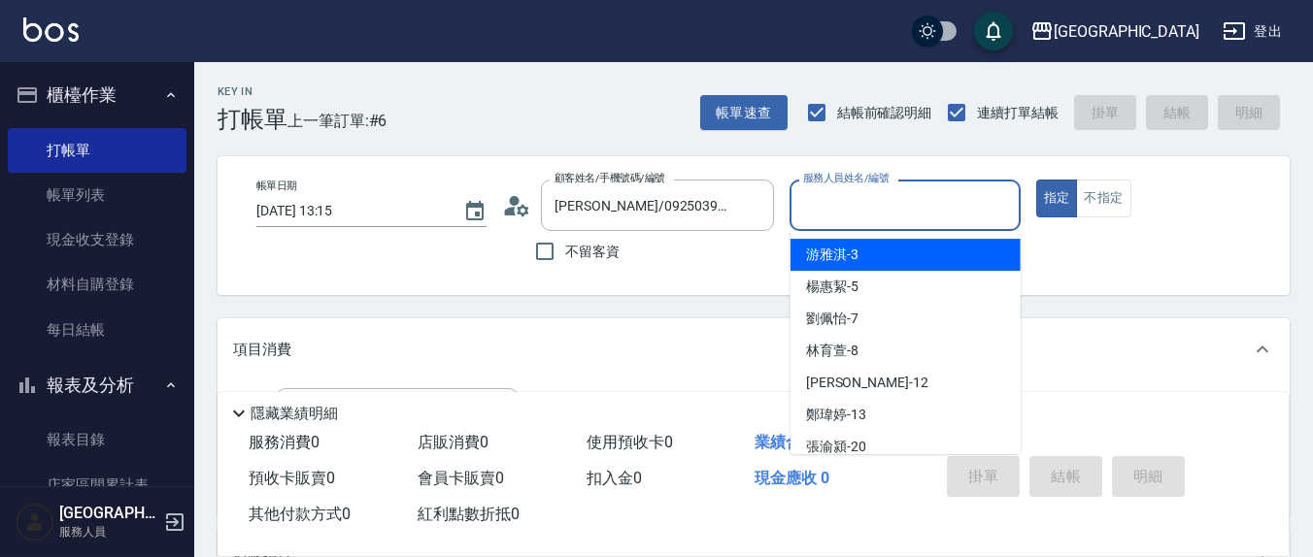
drag, startPoint x: 822, startPoint y: 213, endPoint x: 803, endPoint y: 212, distance: 18.5
click at [814, 212] on input "服務人員姓名/編號" at bounding box center [904, 205] width 213 height 34
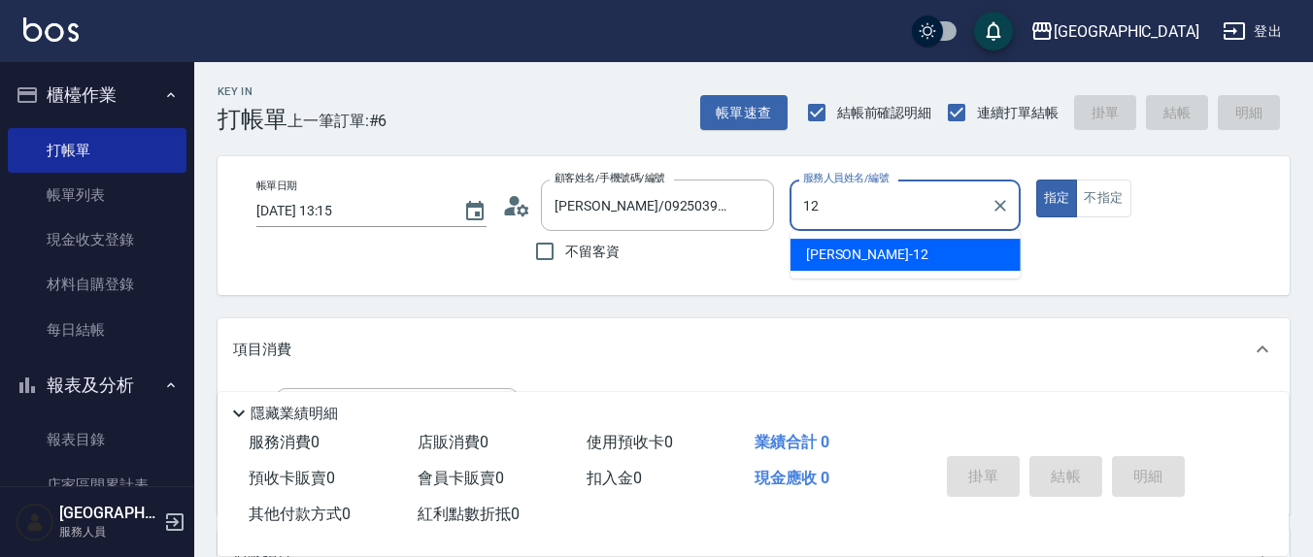
type input "[PERSON_NAME]-12"
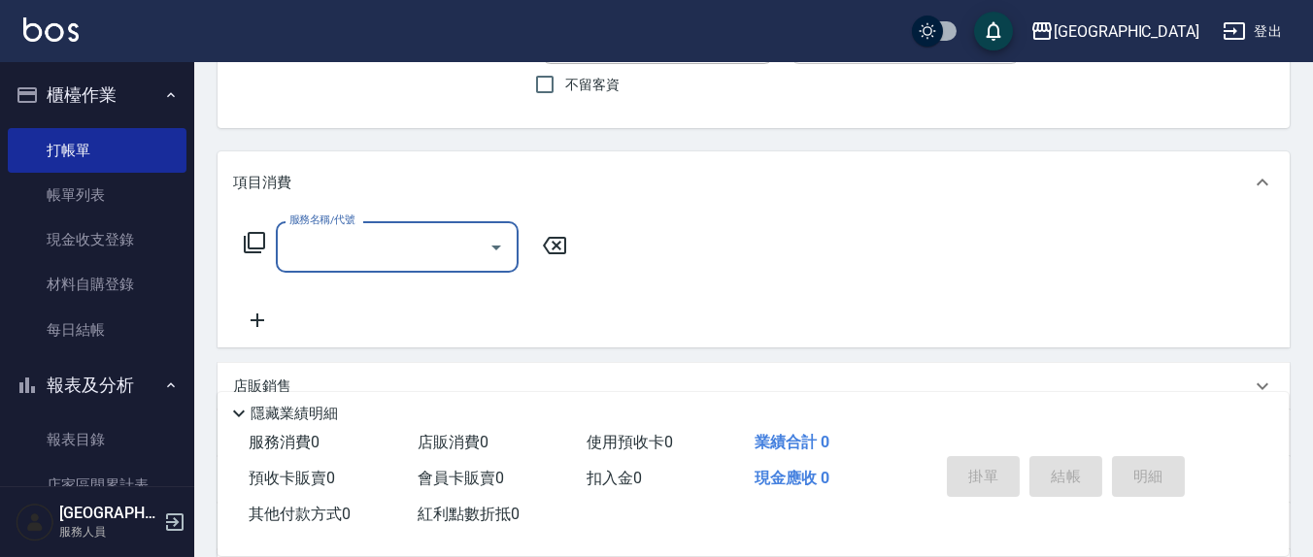
scroll to position [202, 0]
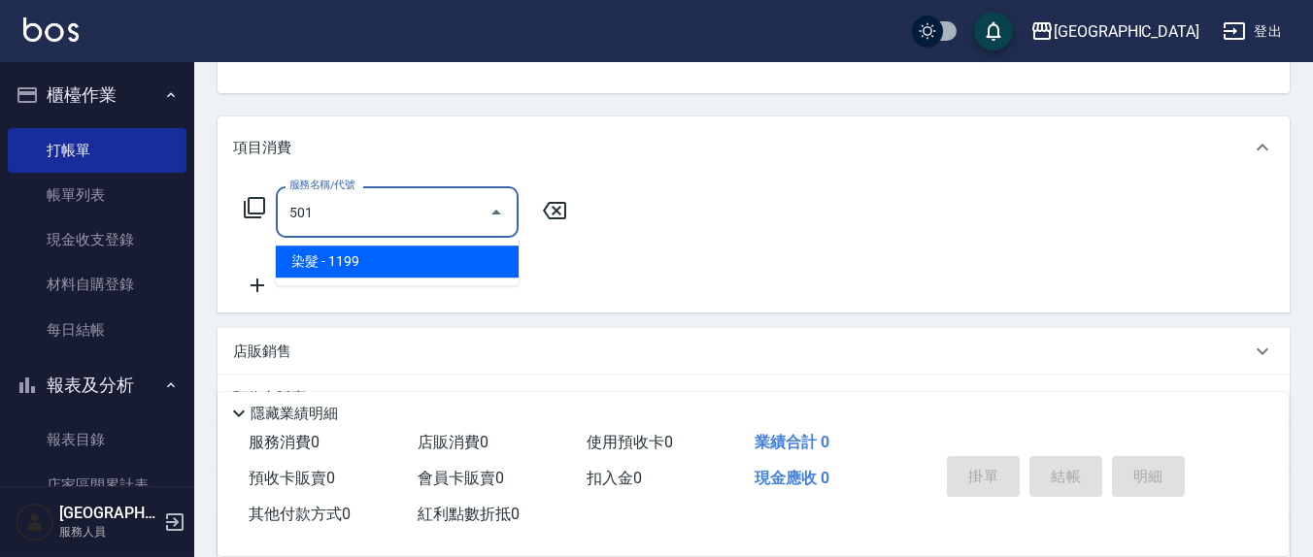
type input "染髮(501)"
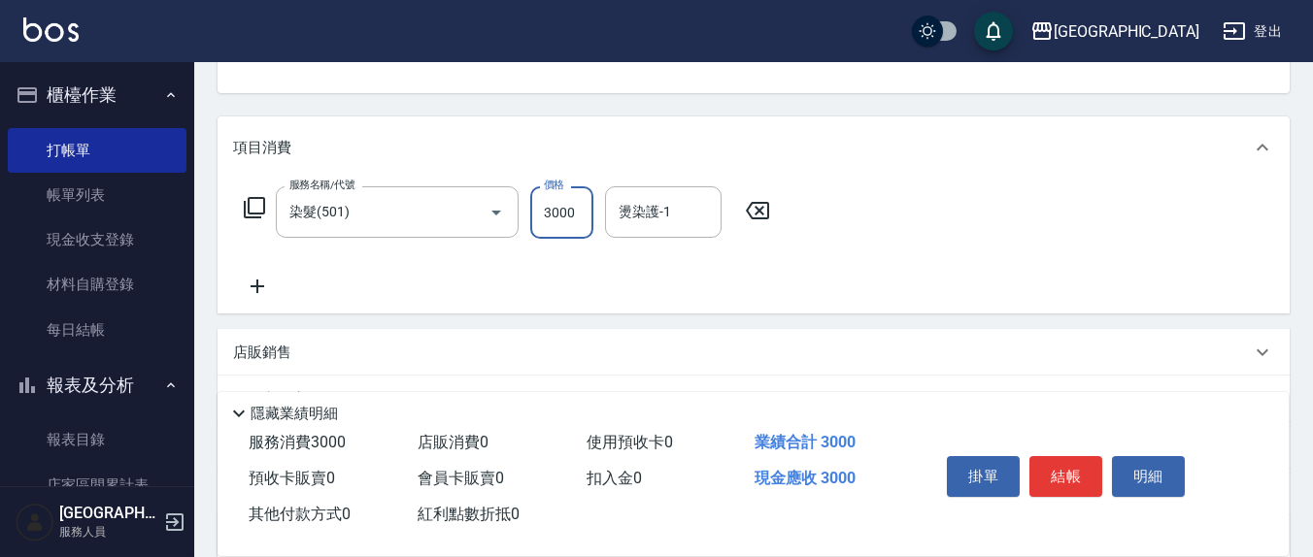
type input "3000"
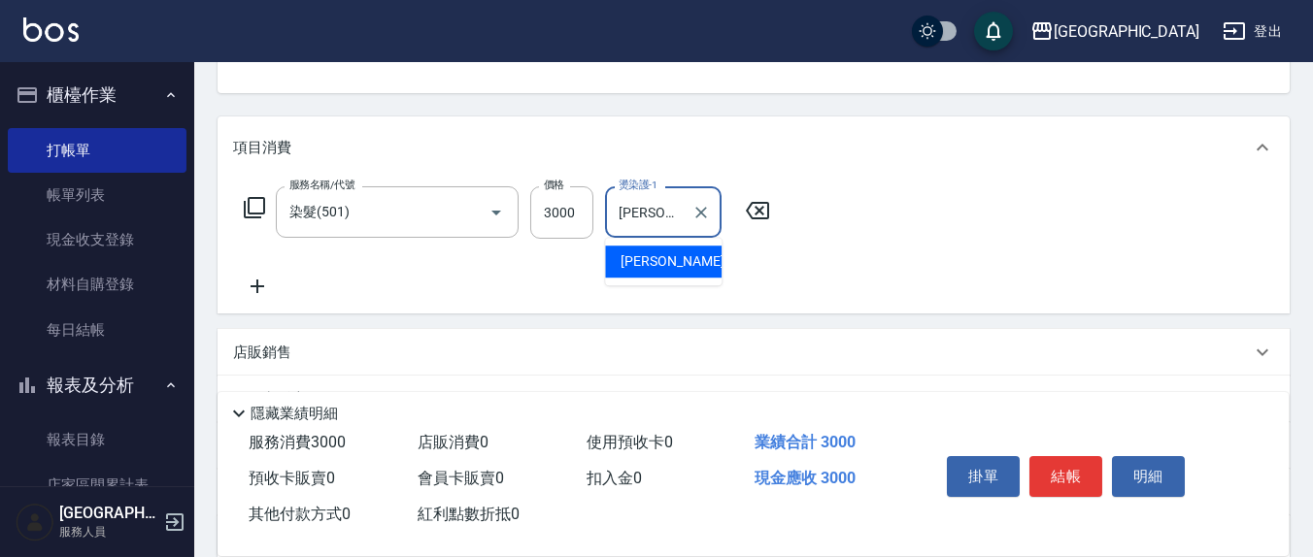
type input "[PERSON_NAME]-12"
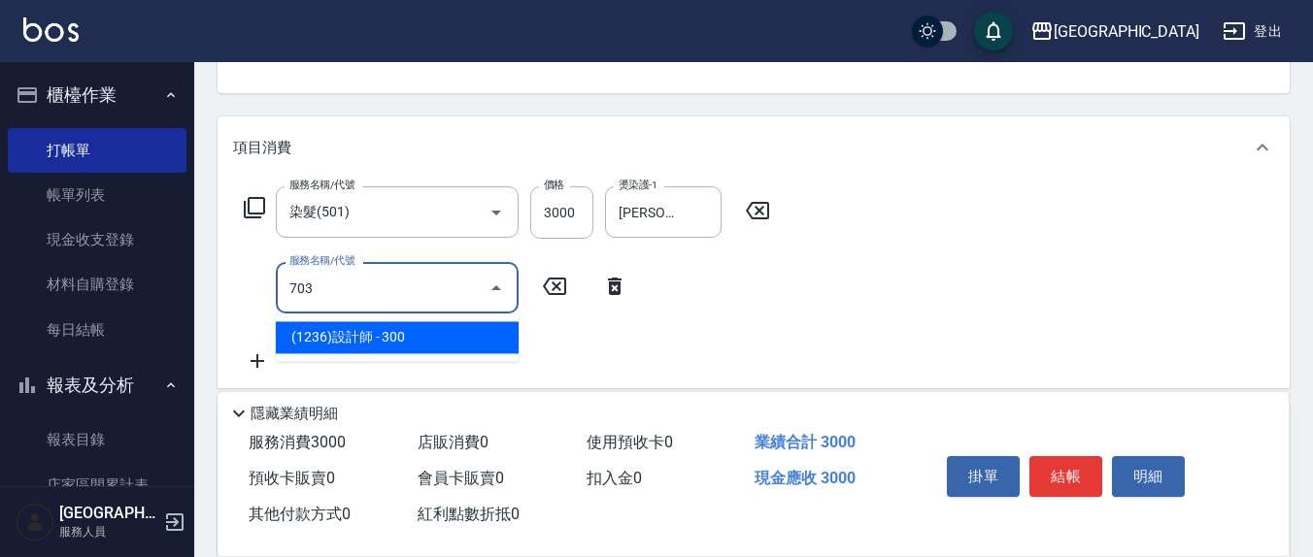
type input "(1236)設計師(703)"
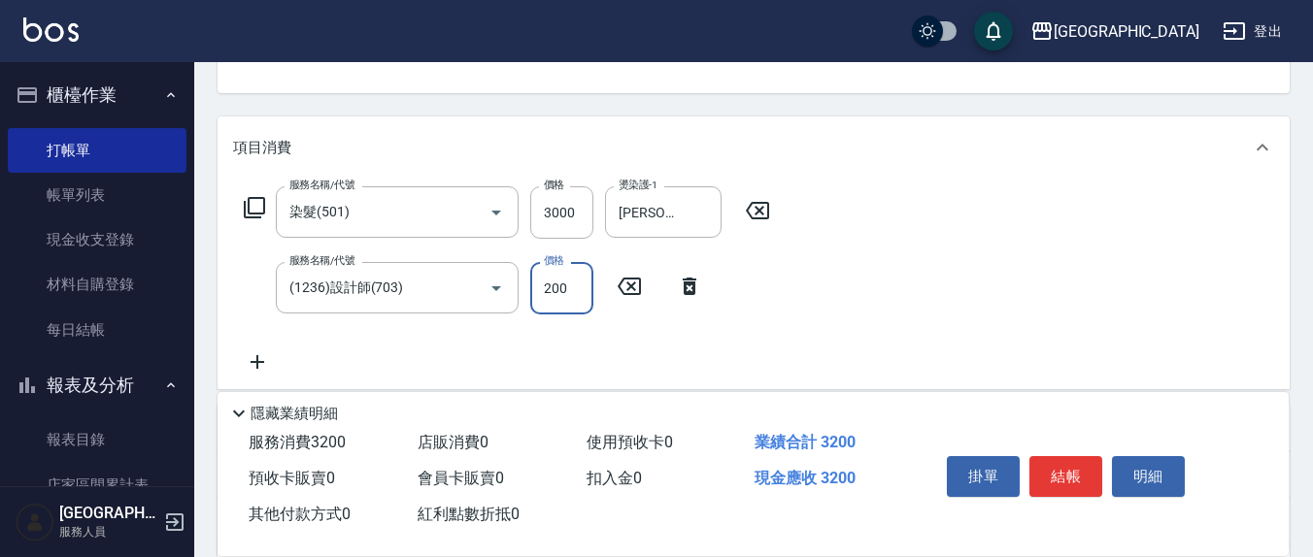
type input "200"
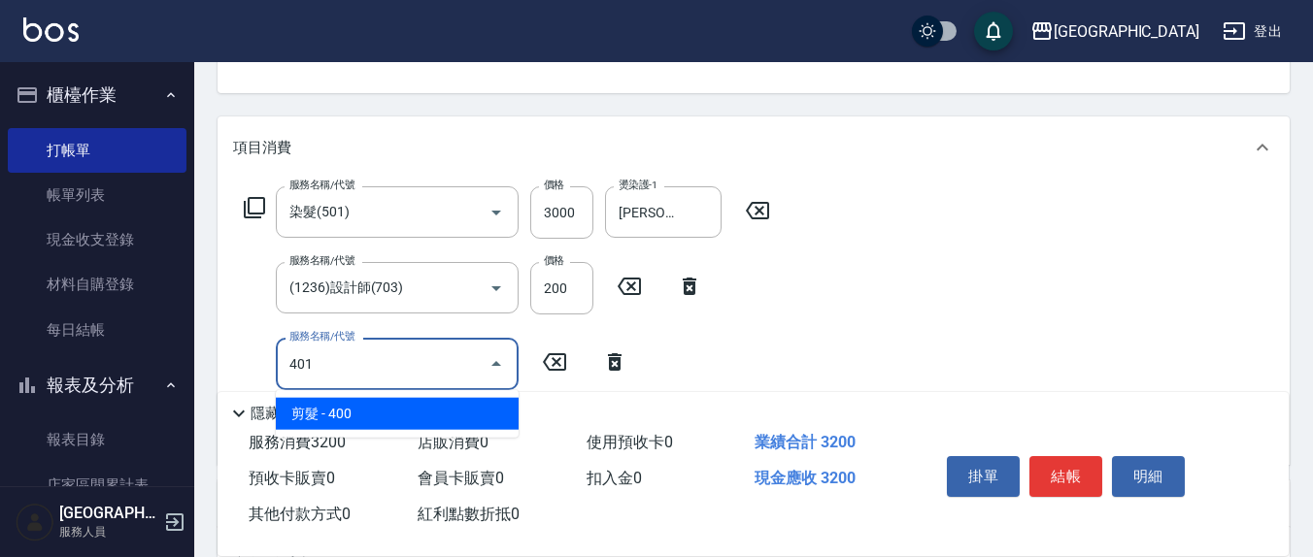
type input "剪髮(401)"
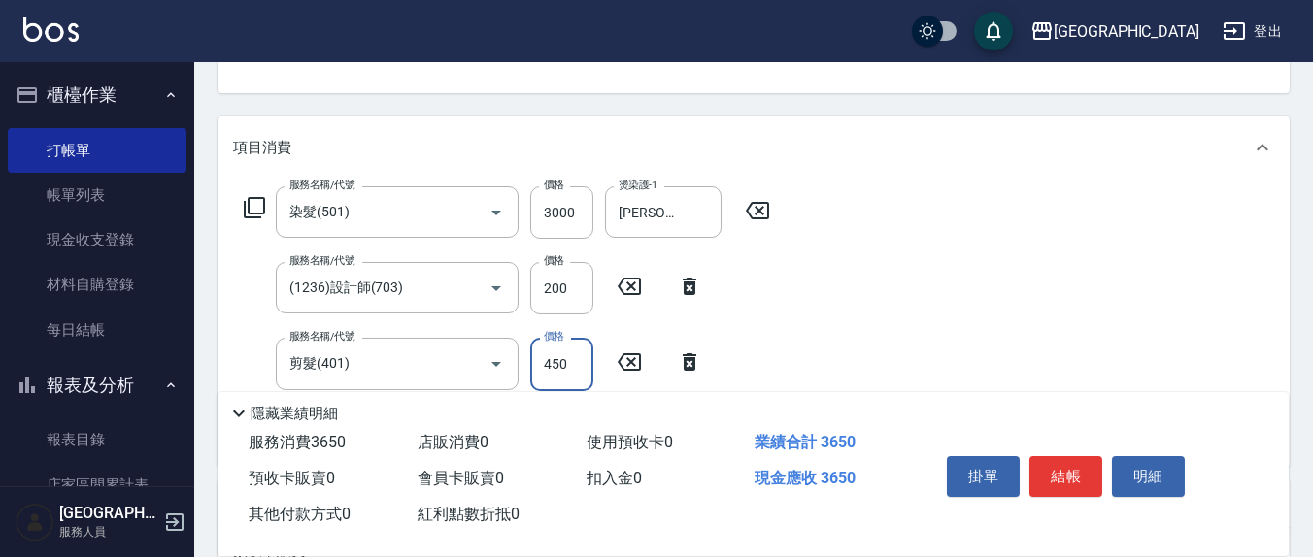
type input "450"
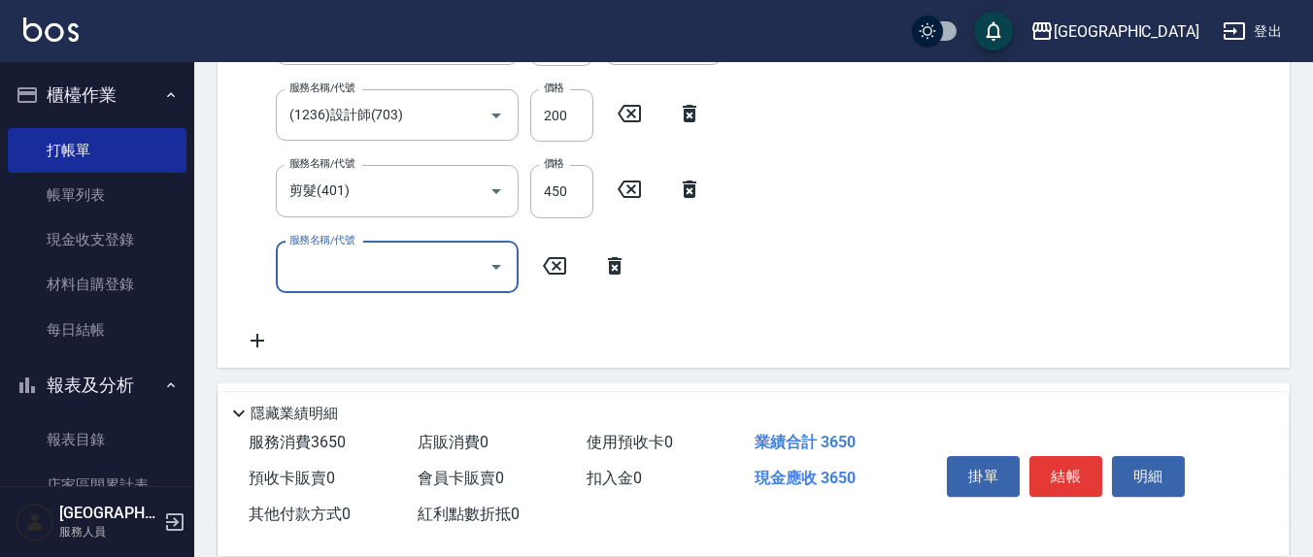
scroll to position [404, 0]
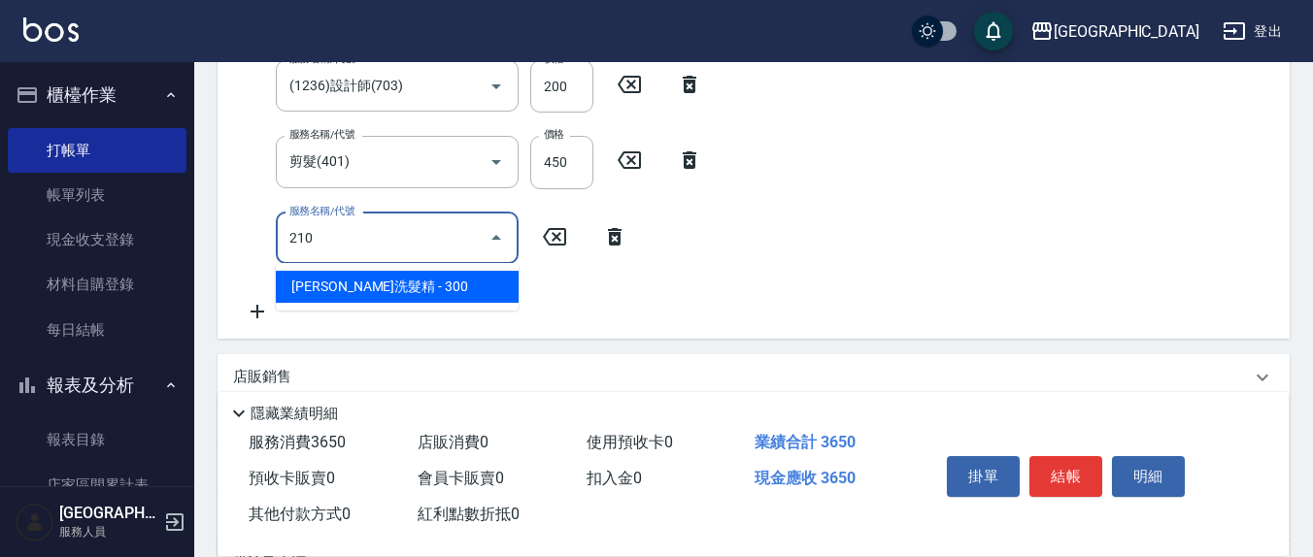
type input "歐娜洗髮精(210)"
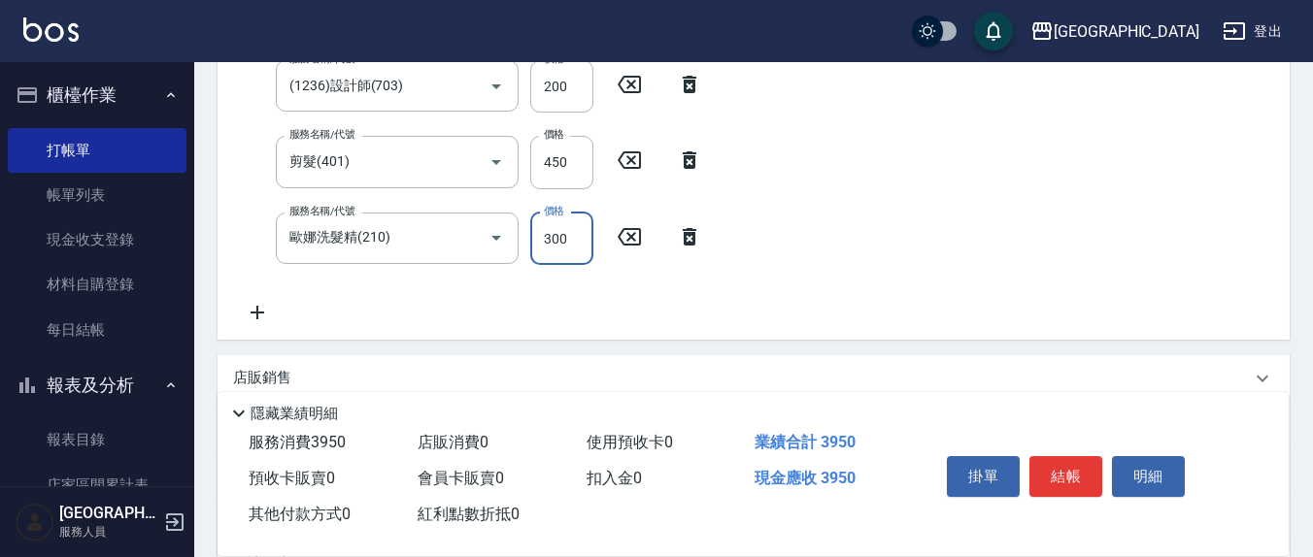
scroll to position [388, 0]
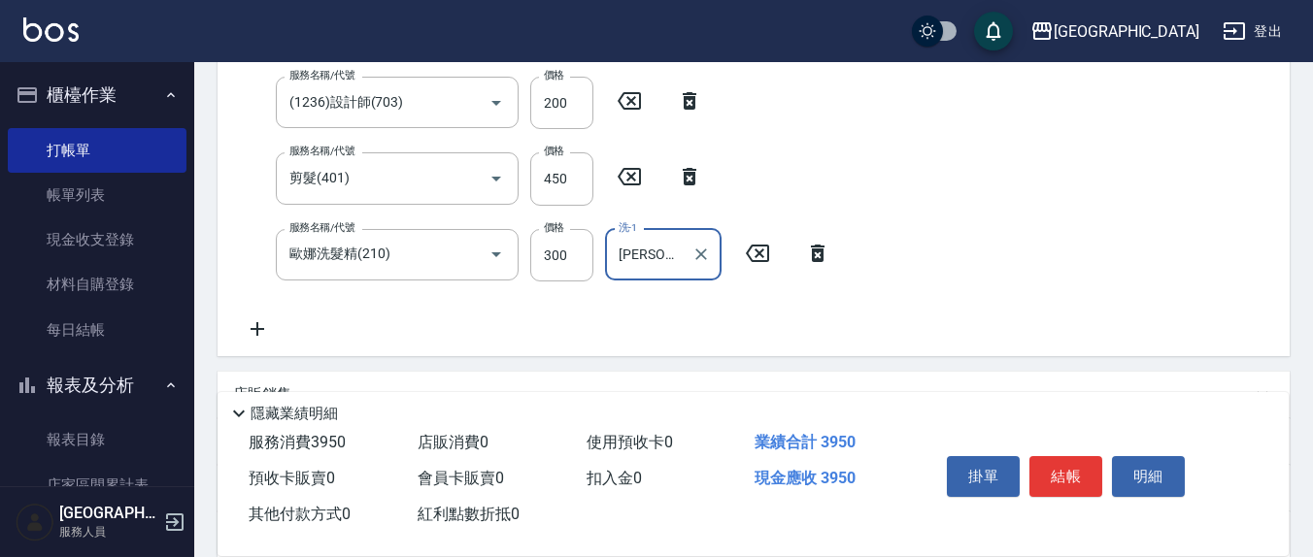
type input "[PERSON_NAME]-21"
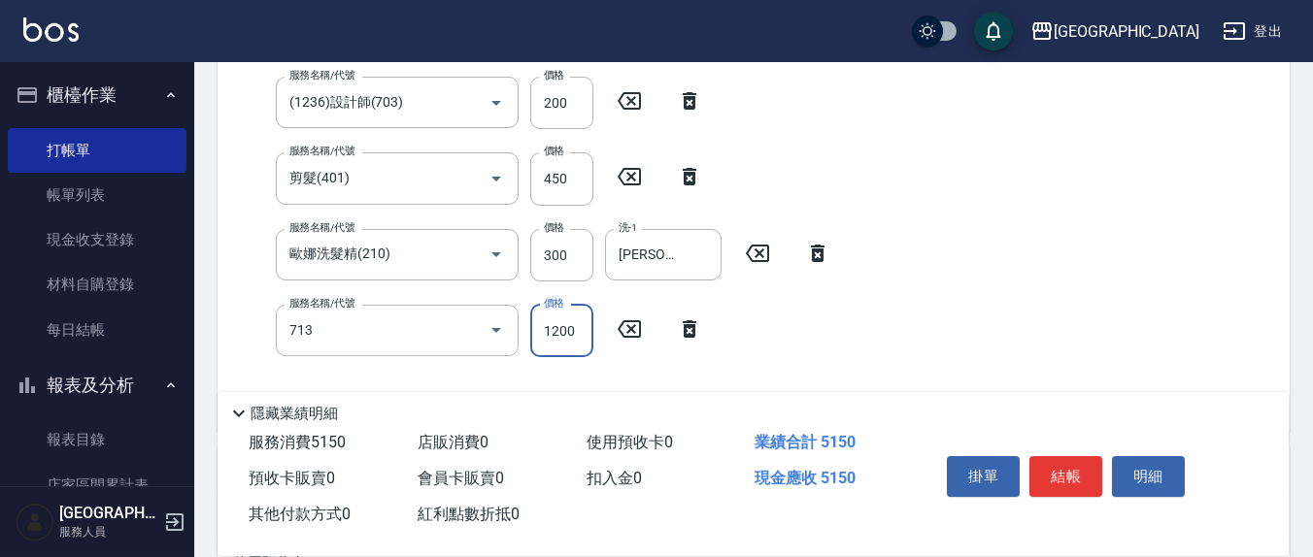
type input "水樣結構式1200(713)"
type input "840"
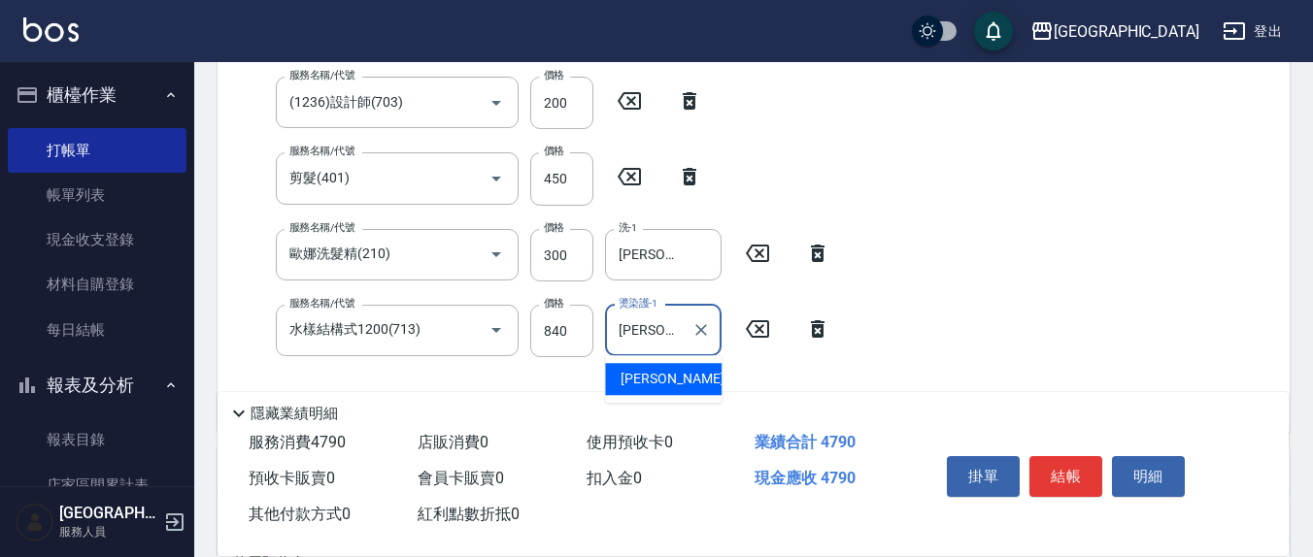
type input "[PERSON_NAME]-21"
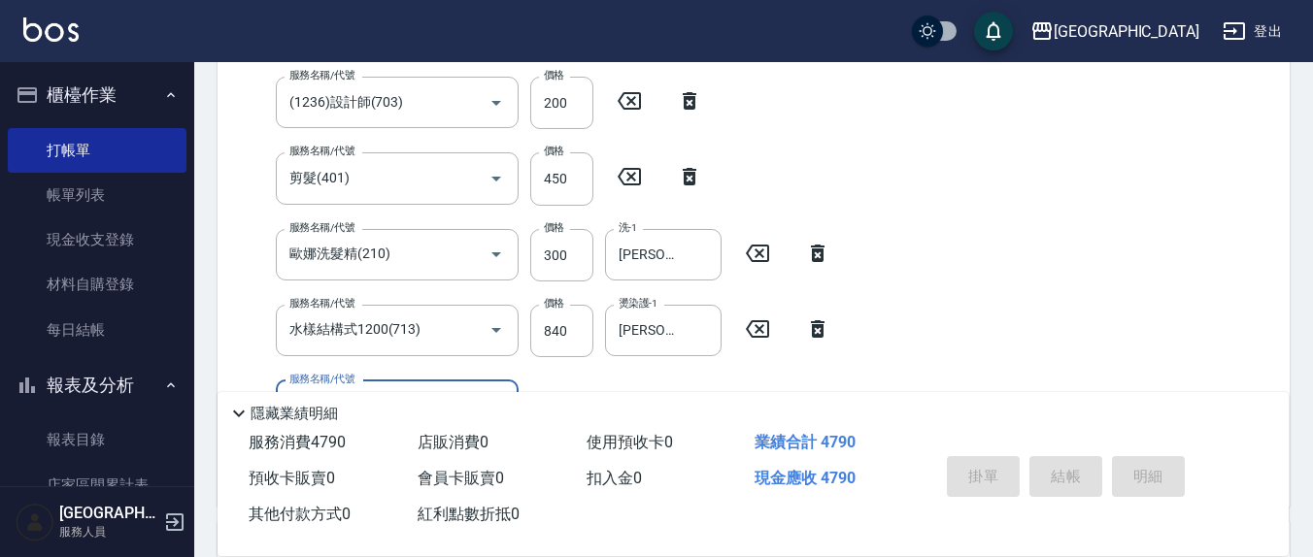
type input "[DATE] 13:16"
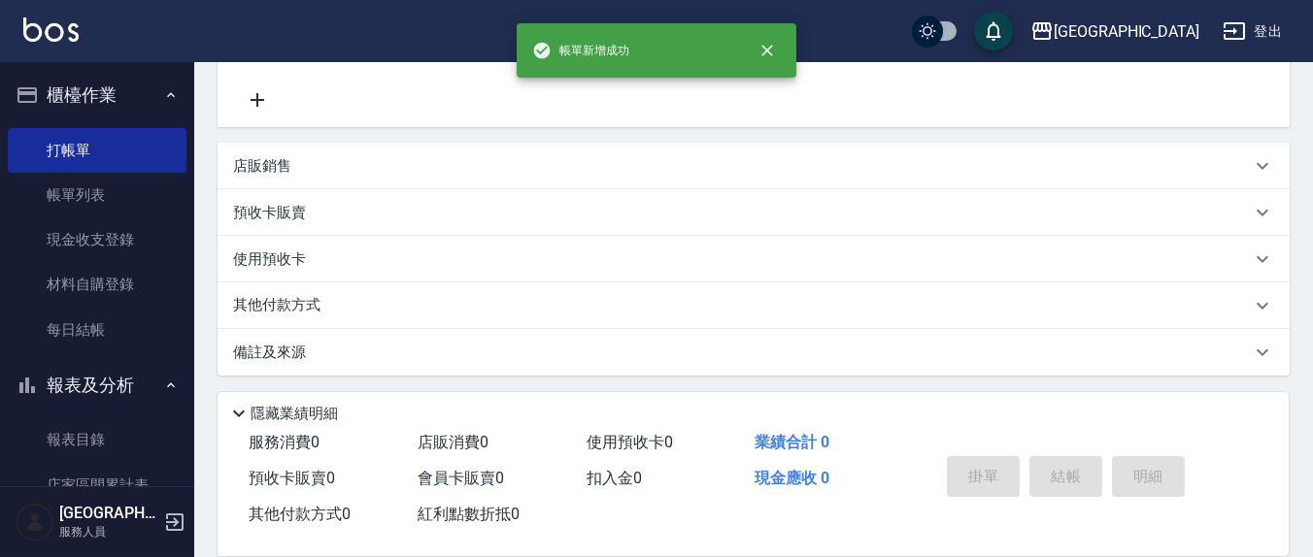
scroll to position [0, 0]
